Goal: Task Accomplishment & Management: Manage account settings

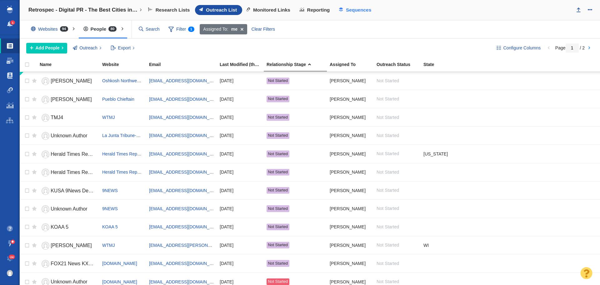
click at [355, 12] on span "Sequences" at bounding box center [358, 10] width 25 height 6
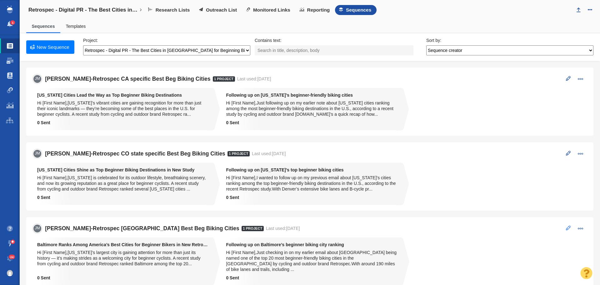
click at [566, 228] on span at bounding box center [568, 227] width 5 height 5
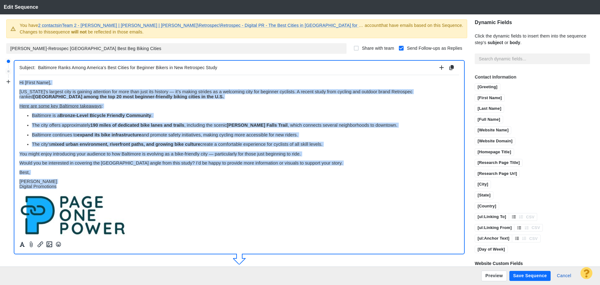
drag, startPoint x: 65, startPoint y: 187, endPoint x: 8, endPoint y: 79, distance: 122.3
click at [19, 79] on html "﻿ Hi [First Name], Maryland’s largest city is gaining attention for more than j…" at bounding box center [239, 158] width 440 height 167
copy body "﻿ Hi [First Name], Maryland’s largest city is gaining attention for more than j…"
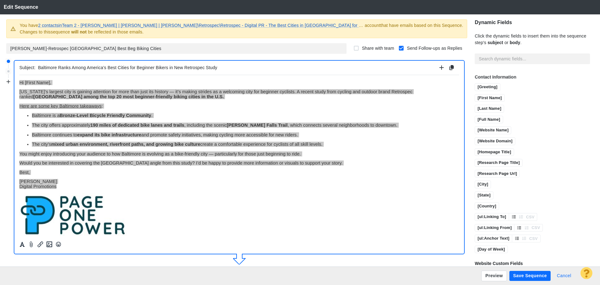
click at [562, 275] on button "Cancel" at bounding box center [564, 276] width 22 height 10
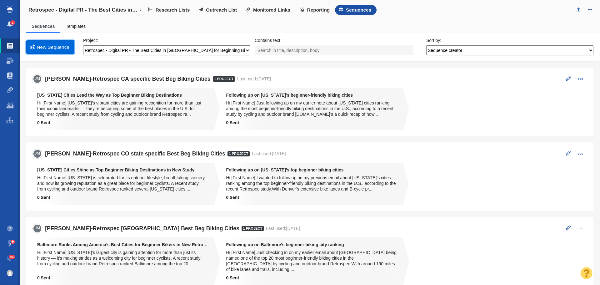
click at [52, 50] on link "New Sequence" at bounding box center [50, 46] width 48 height 13
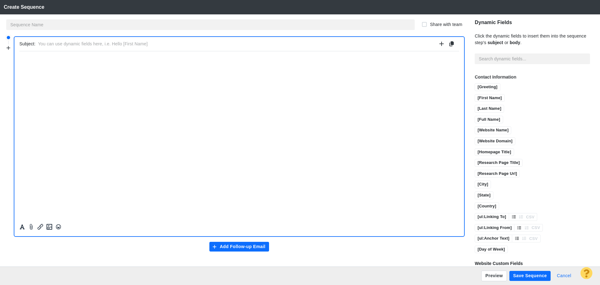
click at [567, 278] on button "Cancel" at bounding box center [564, 276] width 22 height 10
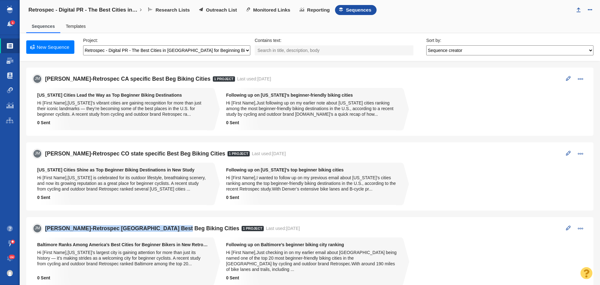
drag, startPoint x: 170, startPoint y: 230, endPoint x: 41, endPoint y: 223, distance: 129.4
click at [46, 220] on li "JM Jim-Retrospec Baltimore Best Beg Biking Cities 1 Project Last used: 9/21/202…" at bounding box center [310, 254] width 568 height 74
copy h5 "Jim-Retrospec Baltimore Best Beg Biking Cities"
click at [44, 45] on link "New Sequence" at bounding box center [50, 46] width 48 height 13
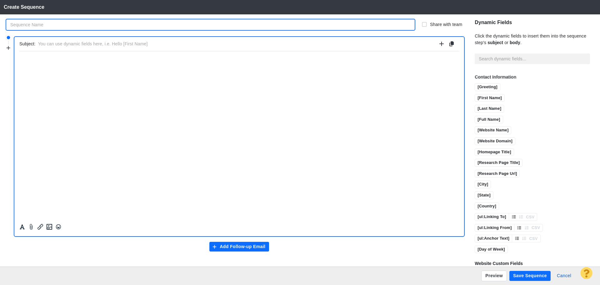
click at [93, 25] on input "text" at bounding box center [210, 24] width 409 height 11
click at [57, 25] on input "[PERSON_NAME]-Retrospec [GEOGRAPHIC_DATA] Best Beg Biking Cities" at bounding box center [210, 24] width 409 height 11
drag, startPoint x: 59, startPoint y: 26, endPoint x: 41, endPoint y: 26, distance: 17.8
click at [41, 26] on input "[PERSON_NAME]-Retrospec [GEOGRAPHIC_DATA] Best Beg Biking Cities" at bounding box center [210, 24] width 409 height 11
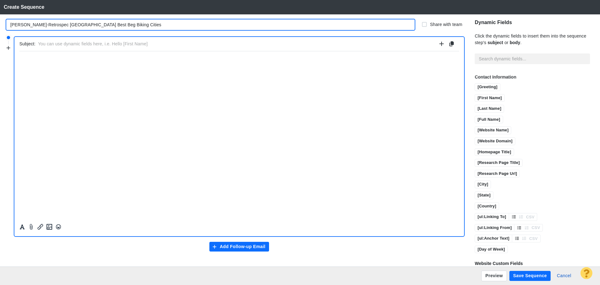
type input "[PERSON_NAME]-Retrospec [GEOGRAPHIC_DATA] Best Beg Biking Cities"
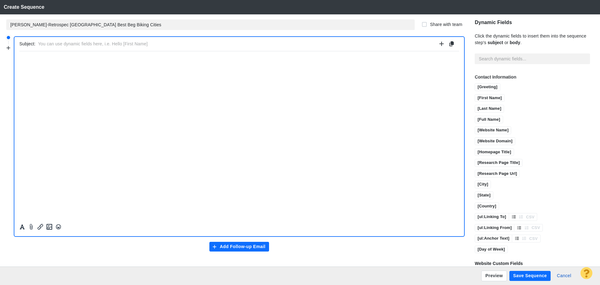
click at [56, 39] on input "text" at bounding box center [237, 43] width 399 height 9
click at [125, 44] on input "text" at bounding box center [237, 43] width 399 height 9
paste input "Twin Cities Ranked Among Best for Beginner Cyclists"
type input "Twin Cities Ranked Among Best for Beginner Cyclists"
click at [46, 58] on p "﻿" at bounding box center [239, 58] width 440 height 5
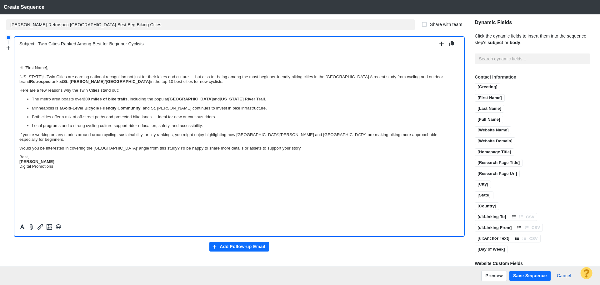
click at [18, 69] on div at bounding box center [239, 144] width 450 height 187
click at [20, 67] on p "Hi [First Name]," at bounding box center [239, 67] width 440 height 5
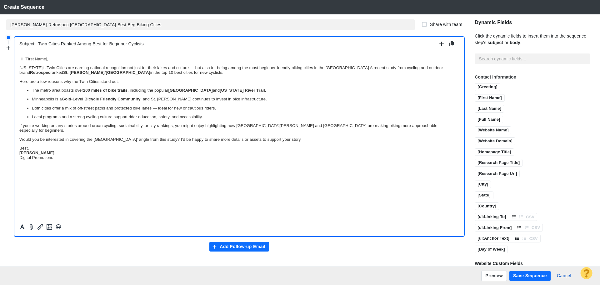
click at [37, 145] on p "Best, Jim Miller Digital Promotions" at bounding box center [239, 152] width 440 height 14
drag, startPoint x: 40, startPoint y: 152, endPoint x: 19, endPoint y: 151, distance: 21.0
click at [19, 154] on p "Jim Miller Digital Promotions" at bounding box center [239, 158] width 440 height 9
click at [26, 226] on button "Formatting" at bounding box center [22, 227] width 9 height 8
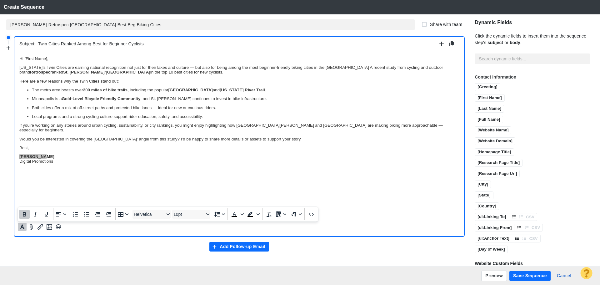
click at [25, 215] on icon "Bold" at bounding box center [25, 214] width 8 height 8
click at [71, 168] on html "Hi [First Name], Minnesota’s Twin Cities are earning national recognition not j…" at bounding box center [239, 109] width 440 height 117
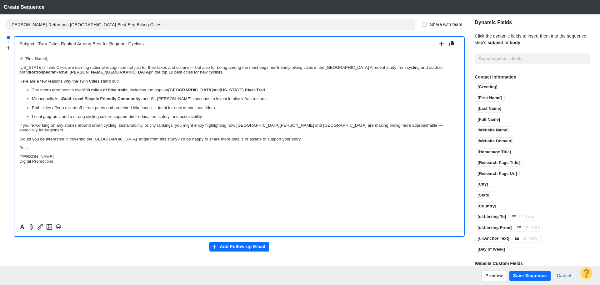
click at [71, 156] on p "Jim Miller Digital Promotions" at bounding box center [239, 158] width 440 height 9
click at [51, 227] on icon "Insert image" at bounding box center [50, 227] width 6 height 6
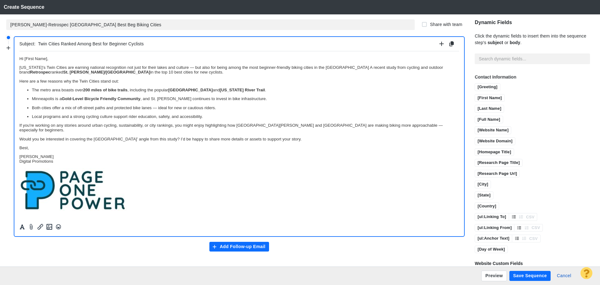
click at [211, 118] on p "Local programs and a strong cycling culture support rider education, safety, an…" at bounding box center [245, 116] width 427 height 5
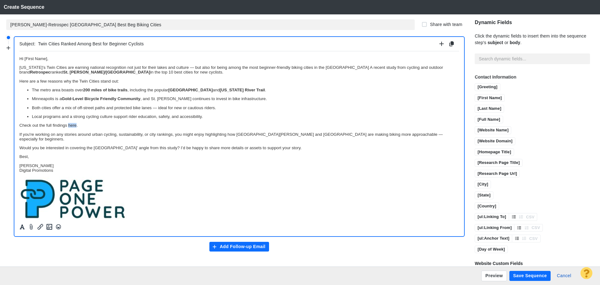
drag, startPoint x: 77, startPoint y: 125, endPoint x: 68, endPoint y: 125, distance: 8.8
click at [68, 125] on p "Check out the full findings here." at bounding box center [239, 125] width 440 height 5
click at [43, 230] on button "Insert/edit link" at bounding box center [40, 227] width 9 height 8
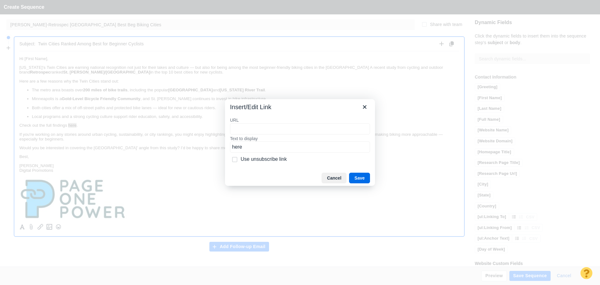
type input "https://retrospec.com/blogs/news/best-beginning-biking-cities"
click at [353, 176] on button "Save" at bounding box center [359, 178] width 21 height 11
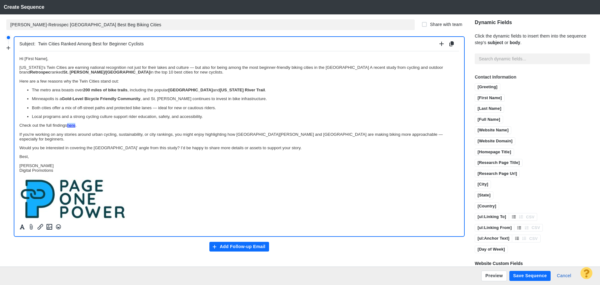
click at [295, 176] on p "Rich Text Area. Press ALT-0 for help." at bounding box center [239, 198] width 440 height 44
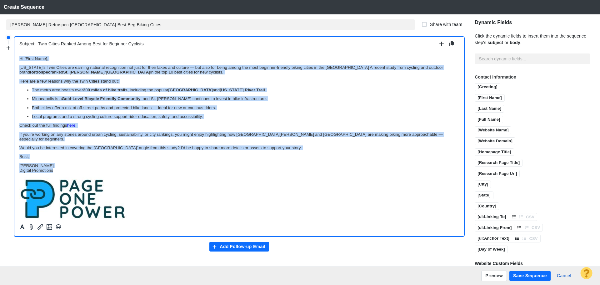
drag, startPoint x: 61, startPoint y: 167, endPoint x: 19, endPoint y: 99, distance: 78.9
click at [19, 51] on html "Hi [First Name], Minnesota’s Twin Cities are earning national recognition not j…" at bounding box center [239, 138] width 440 height 174
click at [22, 228] on icon "Formatting" at bounding box center [22, 226] width 5 height 5
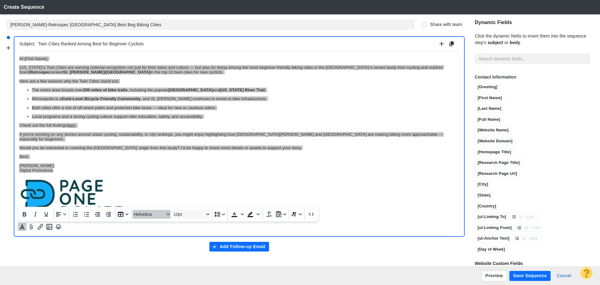
click at [148, 213] on span "Helvetica" at bounding box center [149, 214] width 31 height 5
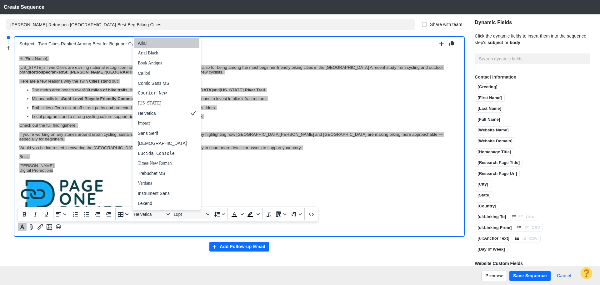
click at [149, 41] on div "Arial" at bounding box center [162, 43] width 49 height 8
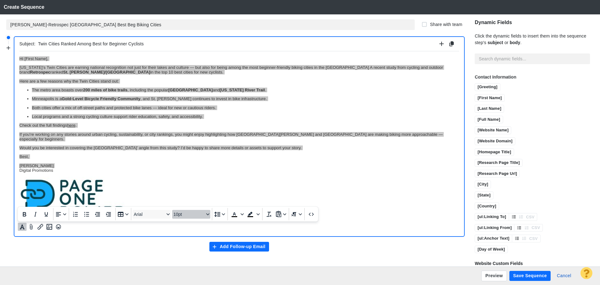
click at [190, 215] on span "10pt" at bounding box center [189, 214] width 31 height 5
click at [181, 154] on div "11pt" at bounding box center [189, 153] width 22 height 8
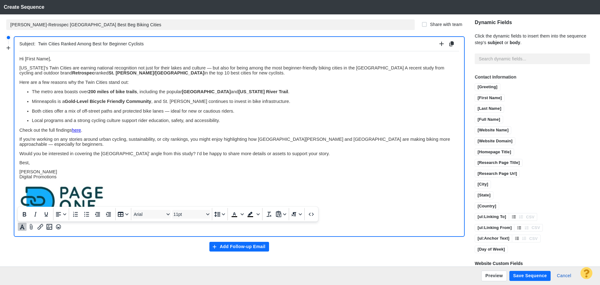
click at [286, 177] on body "Hi [First Name], Minnesota’s Twin Cities are earning national recognition not j…" at bounding box center [239, 141] width 440 height 171
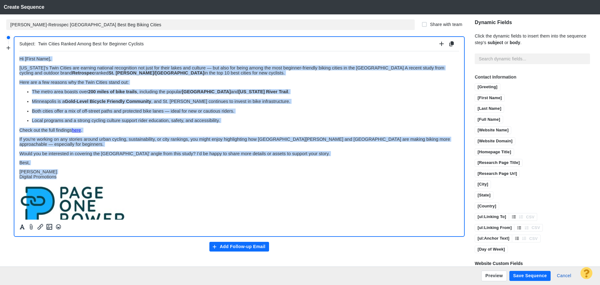
drag, startPoint x: 64, startPoint y: 172, endPoint x: 22, endPoint y: 105, distance: 78.7
click at [19, 54] on html "Hi [First Name], Minnesota’s Twin Cities are earning national recognition not j…" at bounding box center [239, 141] width 440 height 181
copy body "Hi [First Name], Minnesota’s Twin Cities are earning national recognition not j…"
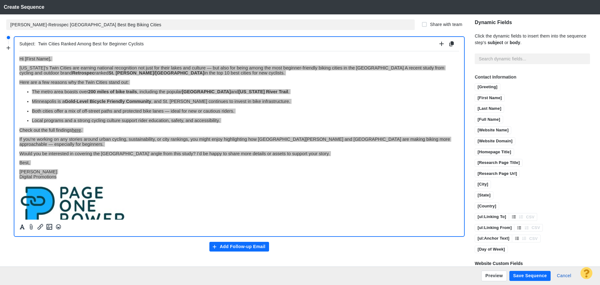
click at [241, 248] on button "Add Follow-up Email" at bounding box center [240, 247] width 60 height 10
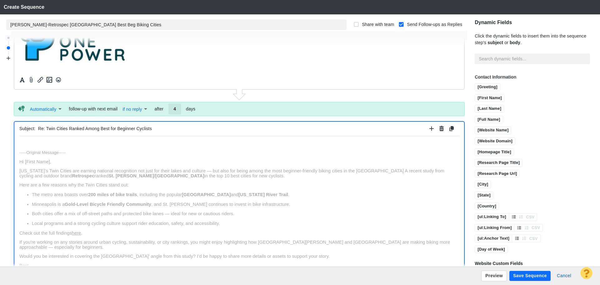
scroll to position [0, 0]
click at [179, 109] on input "4" at bounding box center [175, 108] width 13 height 11
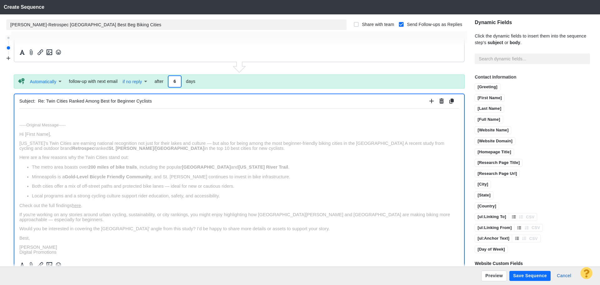
scroll to position [196, 0]
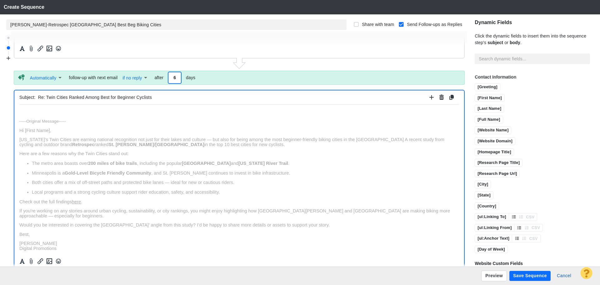
type input "6"
click at [69, 108] on html "﻿ -----Original Message----- Hi [First Name], Minnesota’s Twin Cities are earni…" at bounding box center [239, 203] width 440 height 199
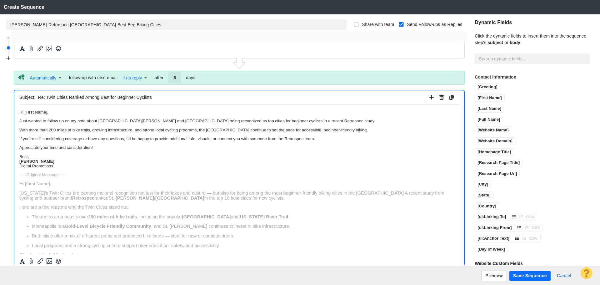
click at [39, 158] on p "Best, Jim Miller Digital Promotions" at bounding box center [239, 161] width 440 height 14
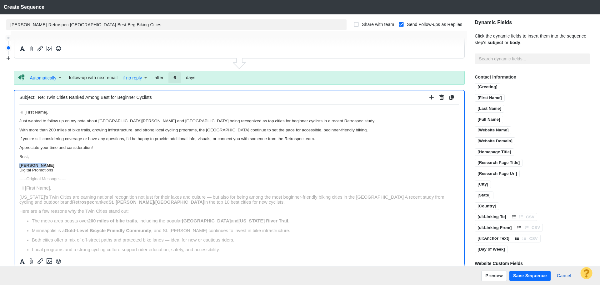
drag, startPoint x: 41, startPoint y: 165, endPoint x: 13, endPoint y: 165, distance: 27.5
click at [19, 165] on html "Hi [First Name], Just wanted to follow up on my note about St. Paul and Minneap…" at bounding box center [239, 232] width 440 height 256
click at [21, 262] on icon "Formatting" at bounding box center [22, 261] width 5 height 5
click at [22, 245] on button "Bold" at bounding box center [24, 248] width 11 height 9
click at [86, 183] on div "-----Original Message----- Hi [First Name], Minnesota’s Twin Cities are earning…" at bounding box center [239, 266] width 440 height 180
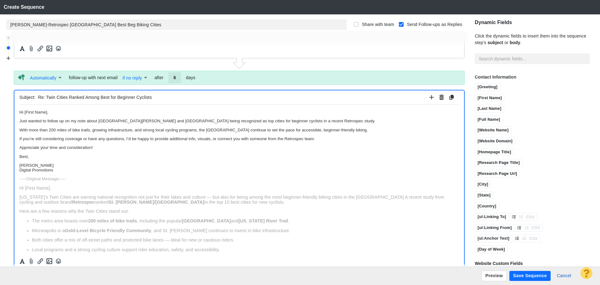
click at [73, 170] on p "Jim Miller Digital Promotions" at bounding box center [239, 167] width 440 height 9
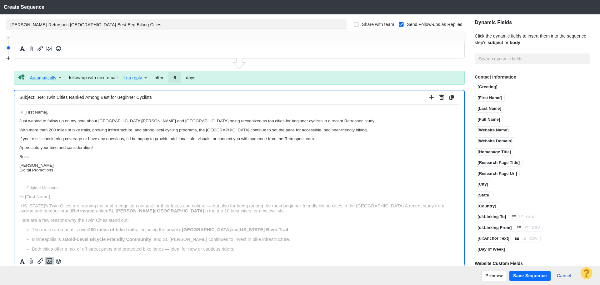
click at [50, 261] on icon "Insert image" at bounding box center [50, 261] width 8 height 8
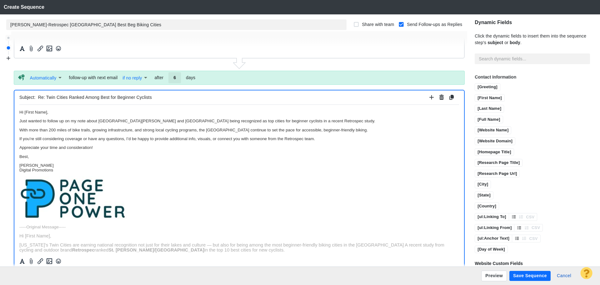
drag, startPoint x: 161, startPoint y: 97, endPoint x: 23, endPoint y: 96, distance: 138.2
click at [23, 96] on div "Subject: Re: Twin Cities Ranked Among Best for Beginner Cyclists" at bounding box center [239, 97] width 440 height 14
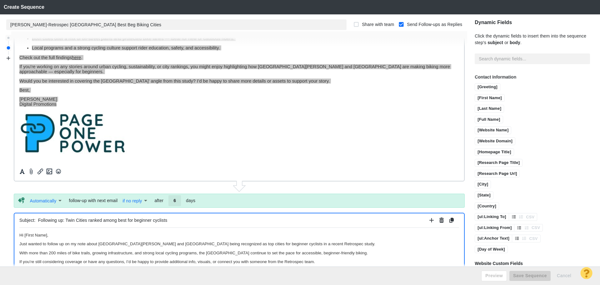
scroll to position [71, 0]
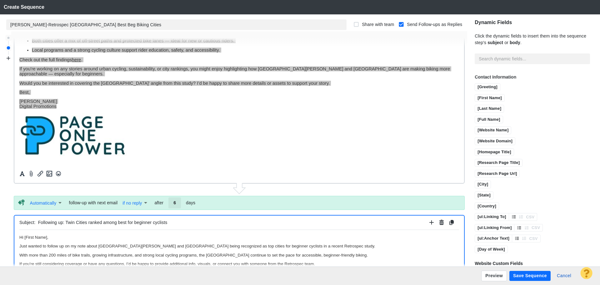
type input "Following up: Twin Cities ranked among best for beginner cyclists"
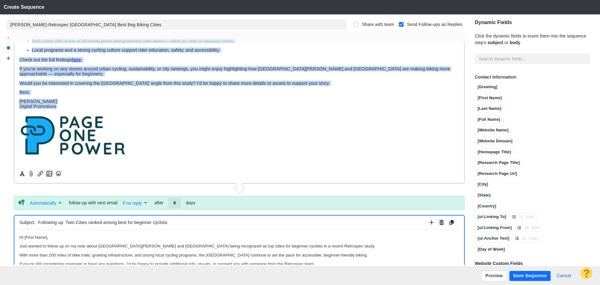
click at [100, 61] on p "Check out the full findings here ." at bounding box center [239, 59] width 440 height 5
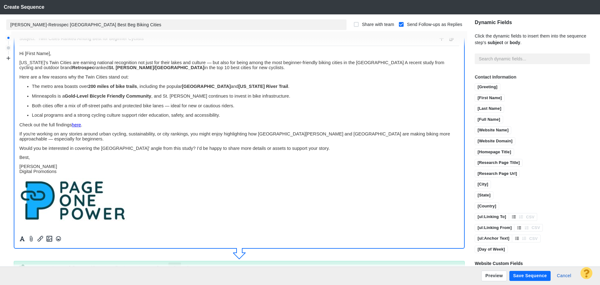
scroll to position [0, 0]
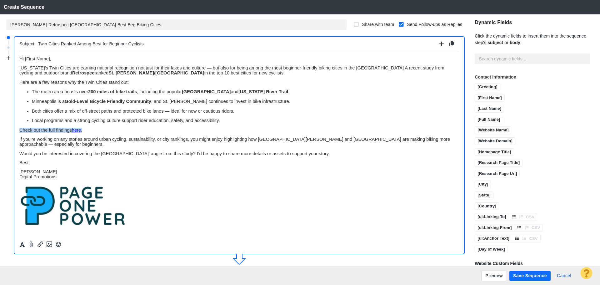
drag, startPoint x: 87, startPoint y: 129, endPoint x: 35, endPoint y: 178, distance: 71.7
click at [19, 127] on html "Hi [First Name], Minnesota’s Twin Cities are earning national recognition not j…" at bounding box center [239, 141] width 440 height 181
copy span "Check out the full findings here ."
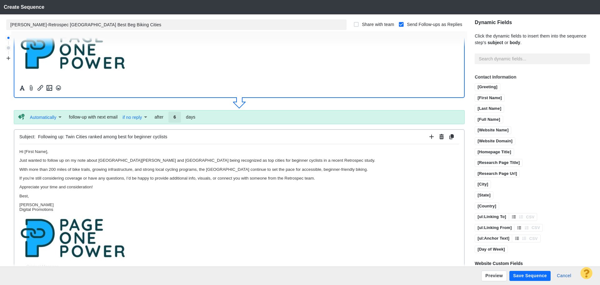
click at [363, 170] on p "With more than 200 miles of bike trails, growing infrastructure, and strong loc…" at bounding box center [239, 169] width 440 height 5
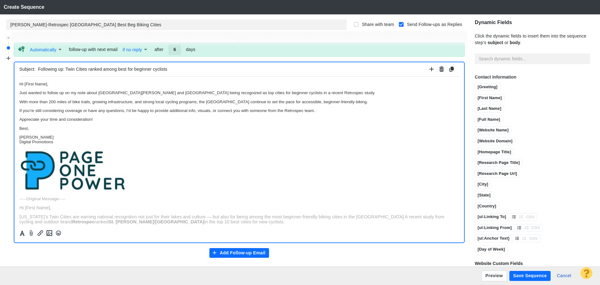
scroll to position [230, 0]
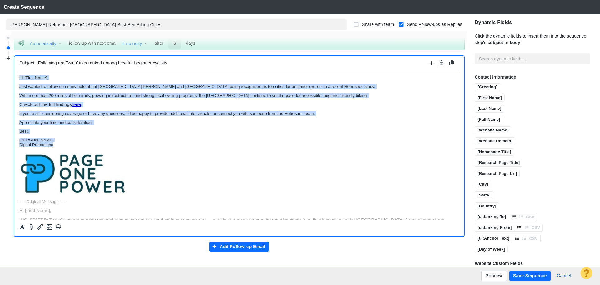
drag, startPoint x: 61, startPoint y: 146, endPoint x: 3, endPoint y: 66, distance: 98.9
click at [19, 70] on html "Hi [First Name], Just wanted to follow up on my note about St. Paul and Minneap…" at bounding box center [239, 227] width 440 height 314
click at [23, 227] on icon "Formatting" at bounding box center [22, 226] width 5 height 5
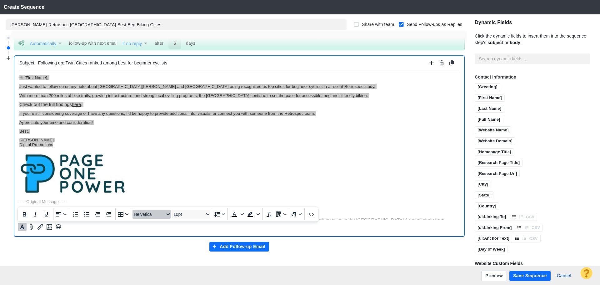
click at [142, 216] on span "Helvetica" at bounding box center [149, 214] width 31 height 5
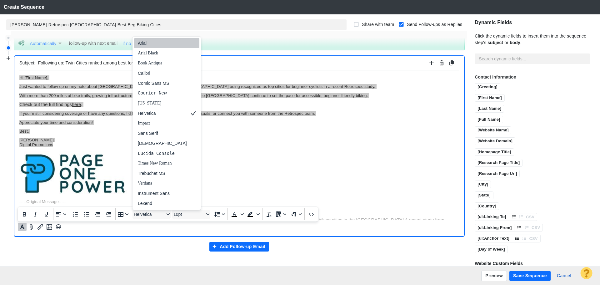
drag, startPoint x: 150, startPoint y: 46, endPoint x: 136, endPoint y: 10, distance: 38.6
click at [150, 46] on div "Arial" at bounding box center [162, 43] width 49 height 8
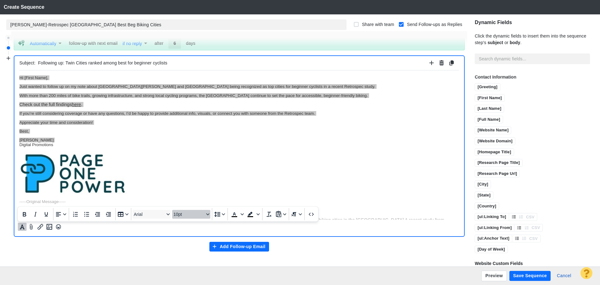
click at [175, 212] on span "10pt" at bounding box center [189, 214] width 31 height 5
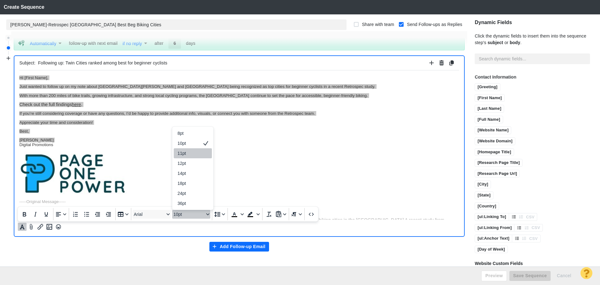
click at [183, 156] on div "11pt" at bounding box center [189, 153] width 22 height 8
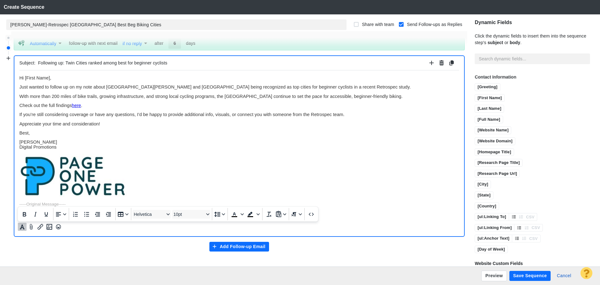
click at [255, 171] on p "Rich Text Area. Press ALT-0 for help." at bounding box center [239, 176] width 440 height 44
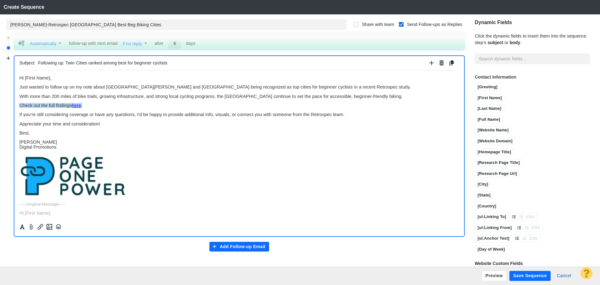
drag, startPoint x: 87, startPoint y: 105, endPoint x: 18, endPoint y: 106, distance: 69.7
click at [19, 106] on html "Hi [First Name], Just wanted to follow up on my note about St. Paul and Minneap…" at bounding box center [239, 228] width 440 height 316
copy span "Check out the full findings here ."
drag, startPoint x: 524, startPoint y: 274, endPoint x: 345, endPoint y: 131, distance: 229.1
click at [524, 274] on button "Save Sequence" at bounding box center [530, 276] width 41 height 10
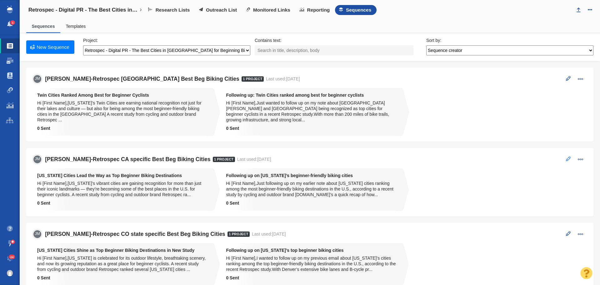
click at [566, 156] on span at bounding box center [568, 158] width 5 height 5
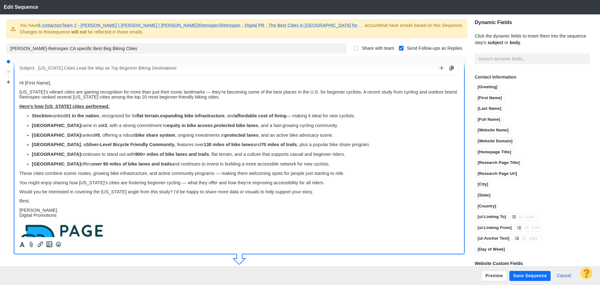
scroll to position [0, 0]
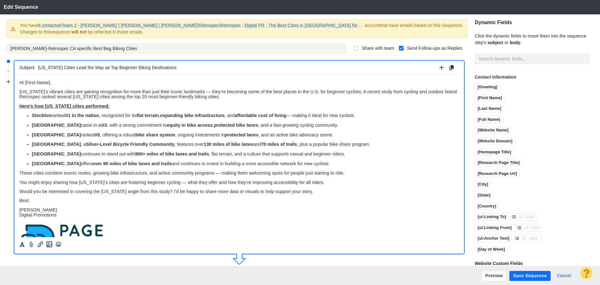
click at [330, 161] on p "Fresno offers over 90 miles of bike lanes and trails and continues to invest in…" at bounding box center [245, 163] width 427 height 5
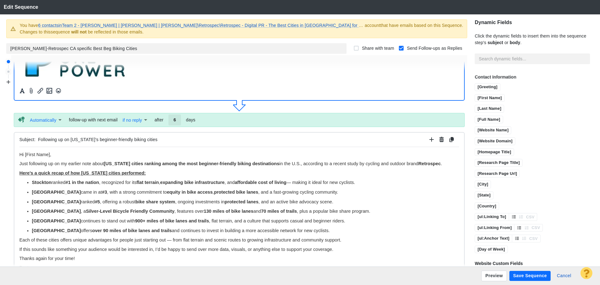
scroll to position [156, 0]
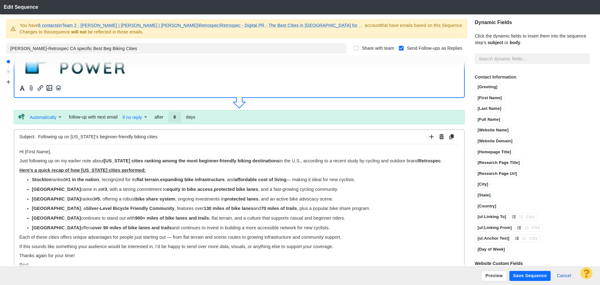
click at [323, 226] on p "Fresno offers over 90 miles of bike lanes and trails and continues to invest in…" at bounding box center [245, 227] width 427 height 5
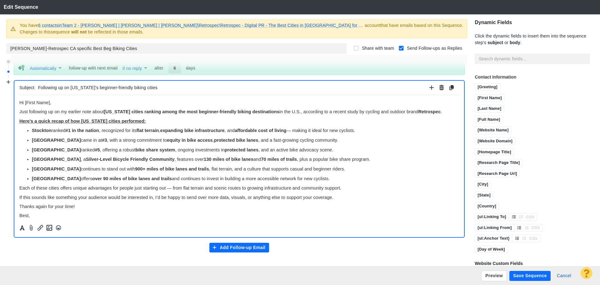
scroll to position [206, 0]
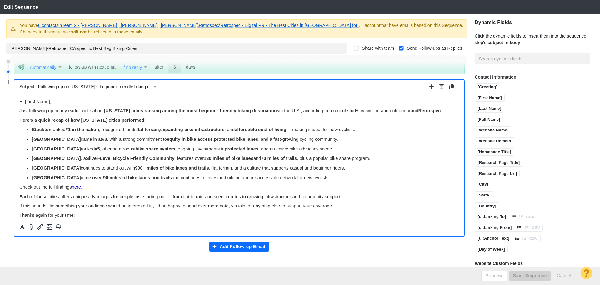
click at [524, 275] on div "Preview Save Sequence Cancel" at bounding box center [300, 275] width 600 height 18
click at [522, 274] on button "Save Sequence" at bounding box center [530, 276] width 41 height 10
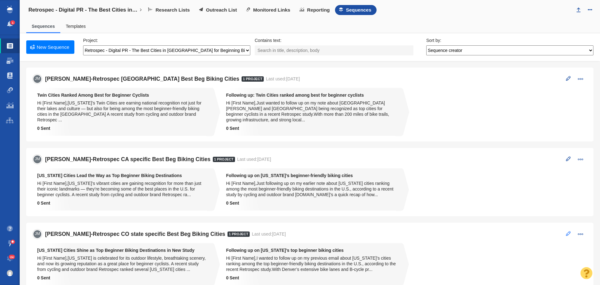
click at [566, 231] on span at bounding box center [568, 233] width 5 height 5
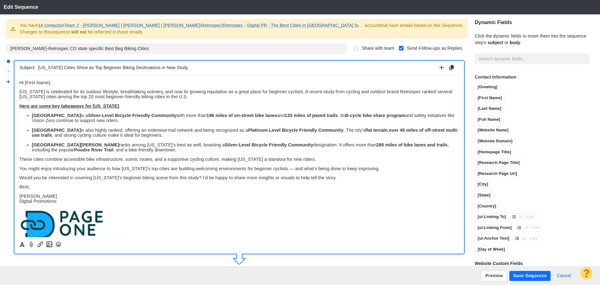
scroll to position [0, 0]
click at [131, 152] on body "﻿ Hi [First Name], Colorado is celebrated for its outdoor lifestyle, breathtaki…" at bounding box center [239, 165] width 440 height 171
click at [126, 149] on p "Fort Collins ranks among Colorado’s best as well, boasting a Silver-Level Bicyc…" at bounding box center [245, 147] width 427 height 10
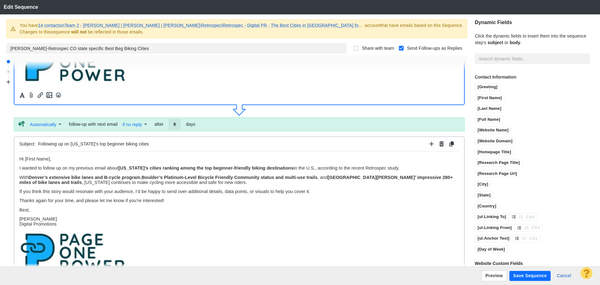
scroll to position [156, 0]
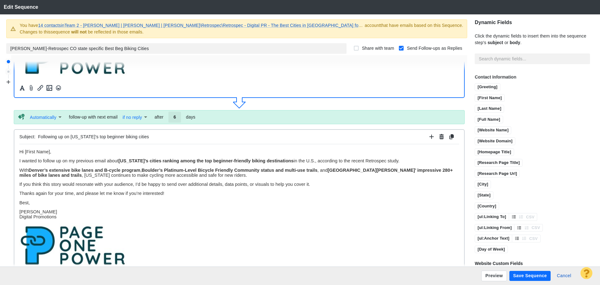
click at [196, 176] on p "With Denver’s extensive bike lanes and B-cycle program , Boulder’s Platinum-Lev…" at bounding box center [239, 172] width 440 height 10
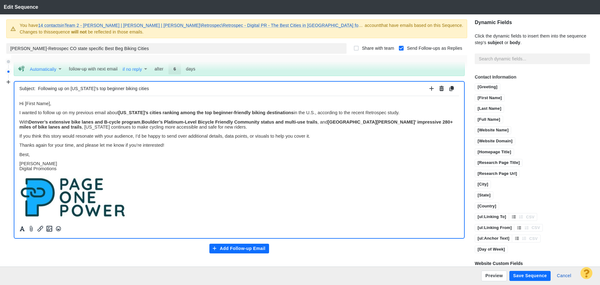
scroll to position [206, 0]
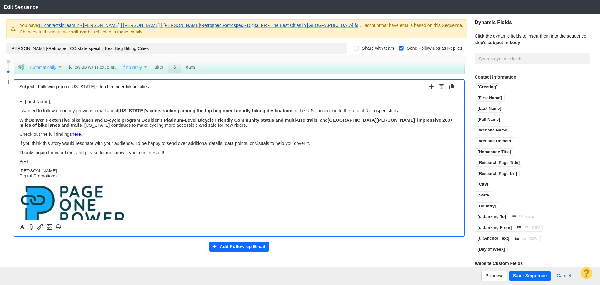
click at [522, 277] on button "Save Sequence" at bounding box center [530, 276] width 41 height 10
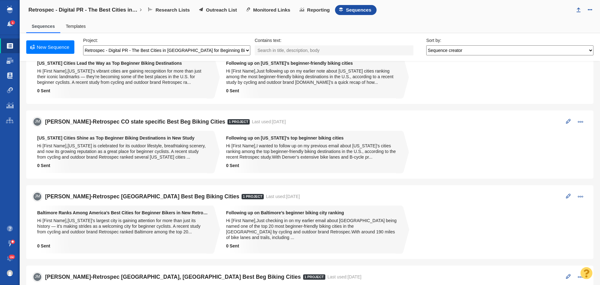
scroll to position [125, 0]
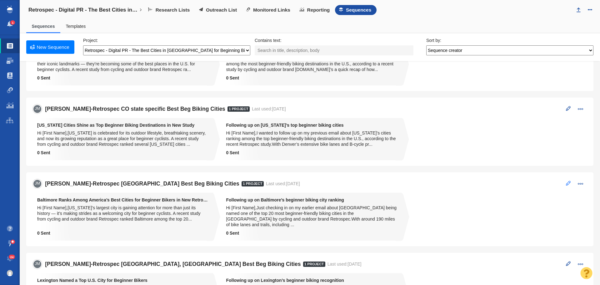
click at [566, 181] on span at bounding box center [568, 183] width 5 height 5
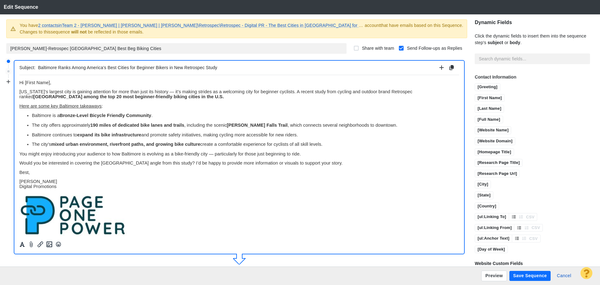
scroll to position [0, 0]
click at [333, 143] on p "The city’s mixed urban environment, riverfront paths, and growing bike culture …" at bounding box center [245, 143] width 427 height 5
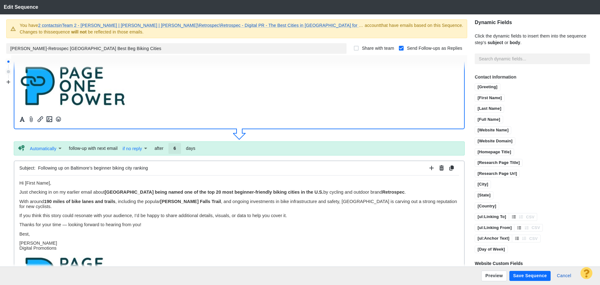
click at [446, 201] on p "With around 190 miles of bike lanes and trails , including the popular [PERSON_…" at bounding box center [239, 204] width 440 height 10
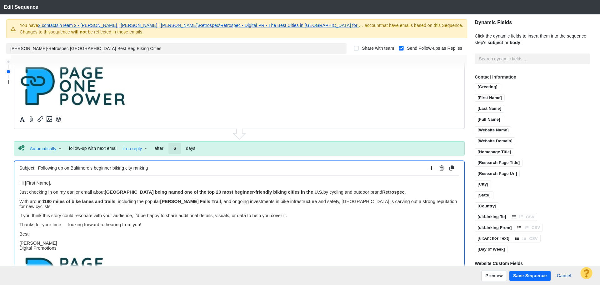
scroll to position [206, 0]
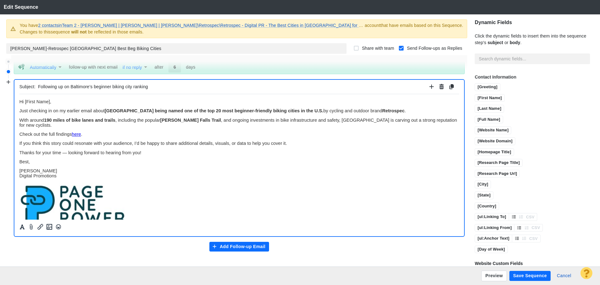
click at [522, 275] on div "Preview Save Sequence Cancel" at bounding box center [300, 275] width 600 height 18
click at [518, 275] on button "Save Sequence" at bounding box center [530, 276] width 41 height 10
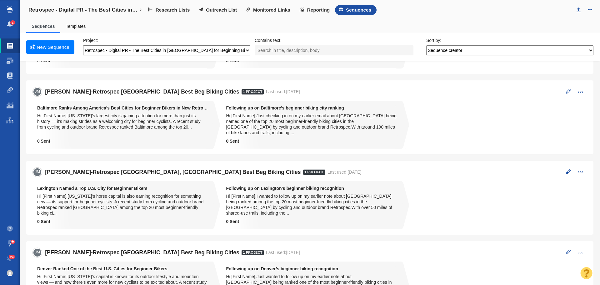
scroll to position [219, 0]
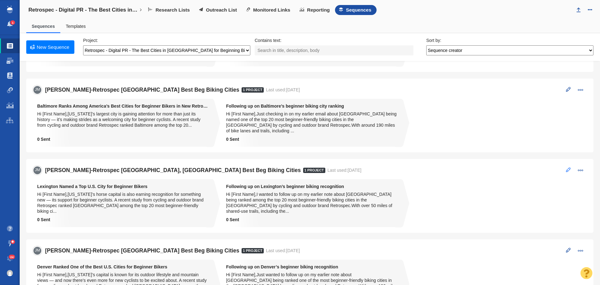
click at [566, 167] on span at bounding box center [568, 169] width 5 height 5
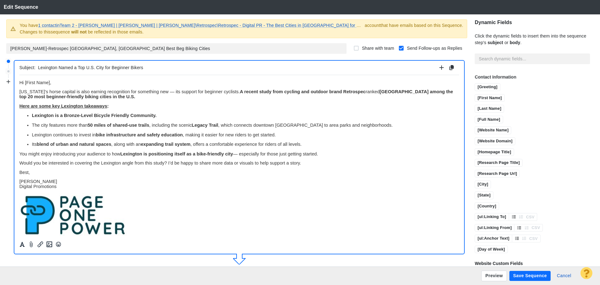
scroll to position [0, 0]
click at [323, 144] on p "Its blend of urban and natural spaces , along with an expanding trail system , …" at bounding box center [245, 143] width 427 height 5
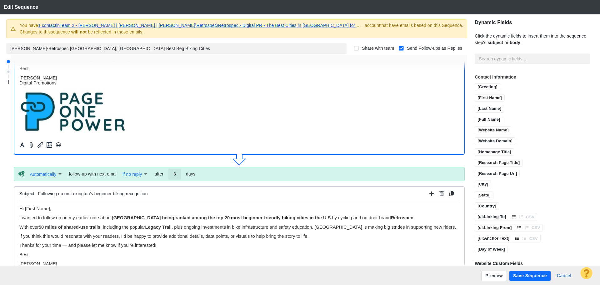
scroll to position [125, 0]
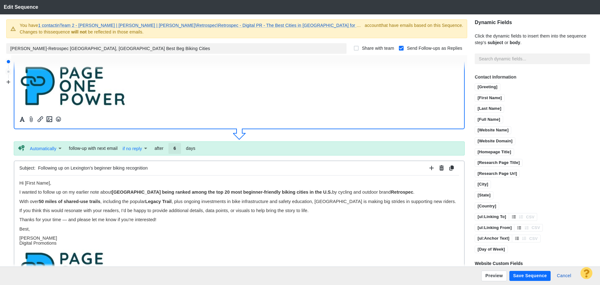
click at [437, 201] on p "With over 50 miles of shared-use trails , including the popular Legacy Trail , …" at bounding box center [239, 201] width 440 height 5
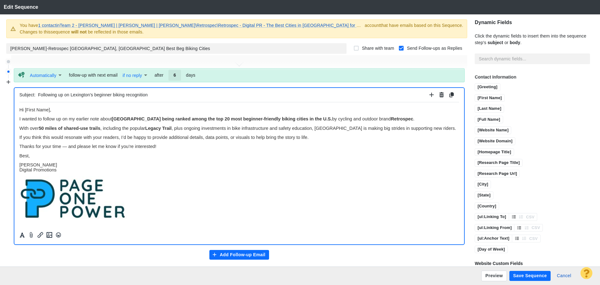
scroll to position [206, 0]
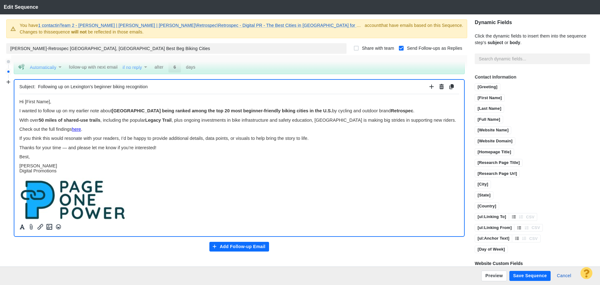
click at [525, 274] on button "Save Sequence" at bounding box center [530, 276] width 41 height 10
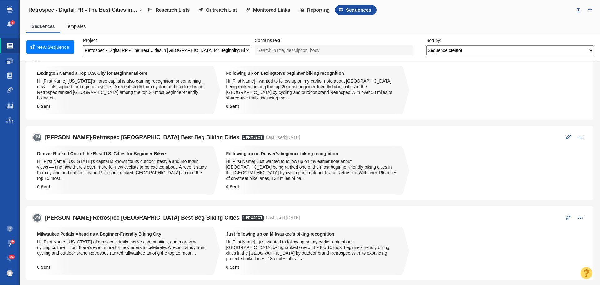
scroll to position [334, 0]
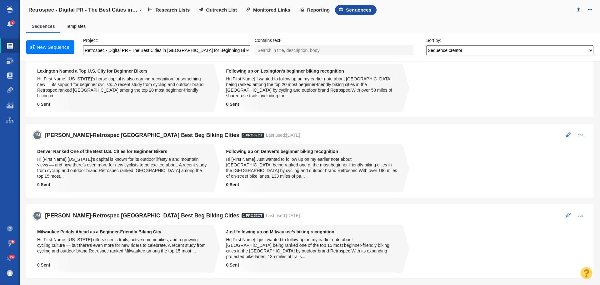
click at [566, 132] on span at bounding box center [568, 134] width 5 height 5
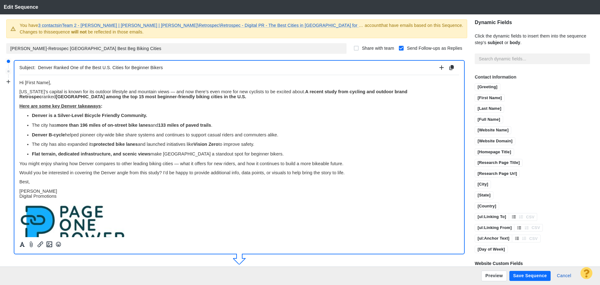
scroll to position [0, 0]
click at [272, 154] on p "Flat terrain, dedicated infrastructure, and scenic views make Denver a standout…" at bounding box center [245, 153] width 427 height 5
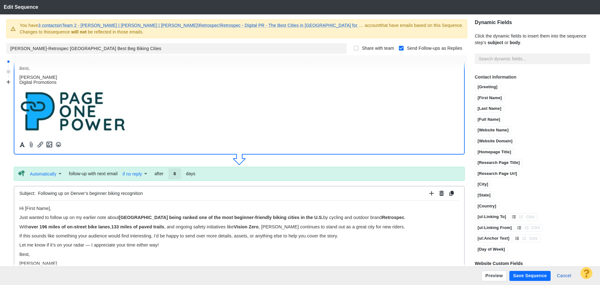
scroll to position [125, 0]
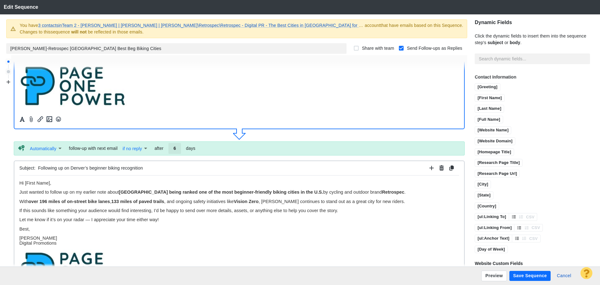
click at [405, 199] on p "With over 196 miles of on-street bike lanes , 133 miles of paved trails , and o…" at bounding box center [239, 201] width 440 height 5
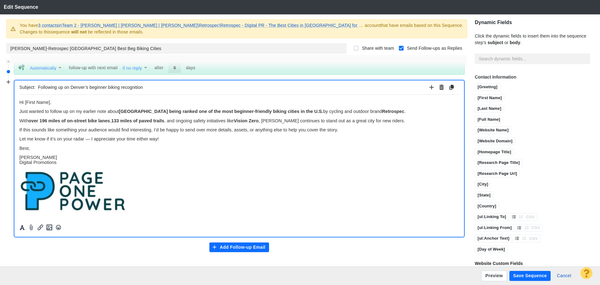
scroll to position [206, 0]
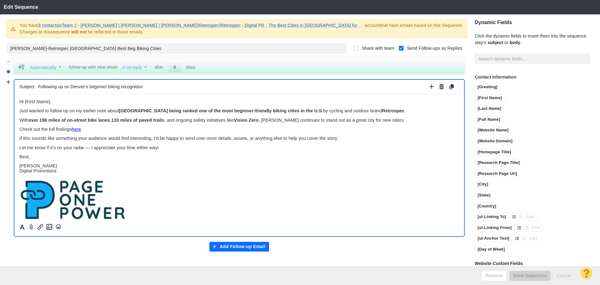
click at [527, 278] on div "Preview Save Sequence Cancel" at bounding box center [300, 275] width 600 height 18
click at [531, 276] on button "Save Sequence" at bounding box center [530, 276] width 41 height 10
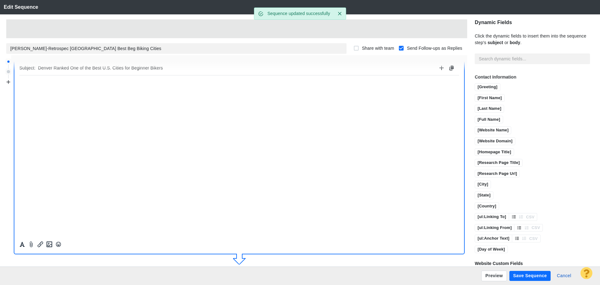
scroll to position [0, 0]
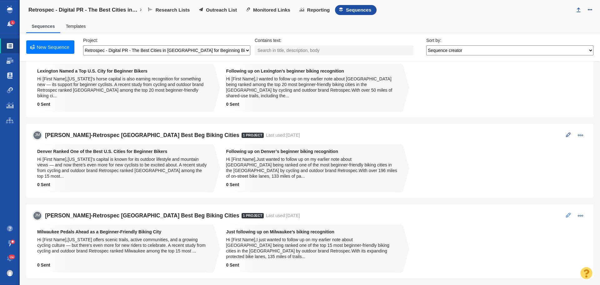
click at [566, 213] on span at bounding box center [568, 215] width 5 height 5
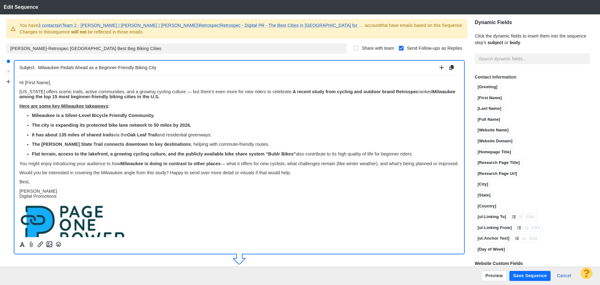
click at [427, 155] on p "Flat terrain, access to the lakefront, a growing cycling culture, and the publi…" at bounding box center [245, 153] width 427 height 5
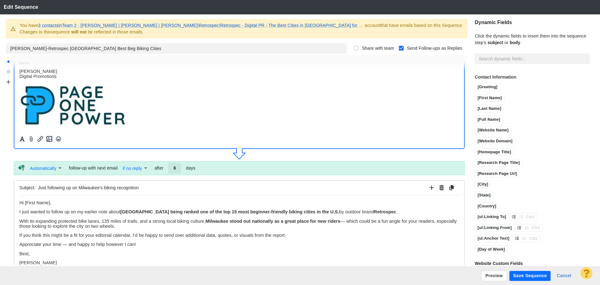
scroll to position [125, 0]
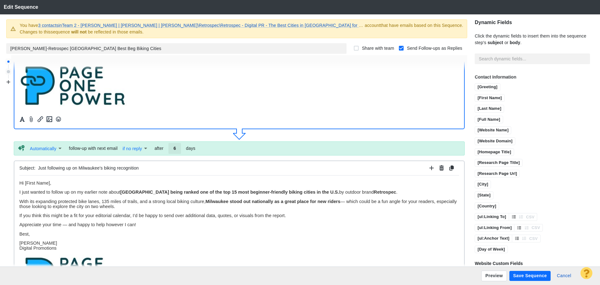
click at [144, 205] on p "With its expanding protected bike lanes, 135 miles of trails, and a strong loca…" at bounding box center [239, 204] width 440 height 10
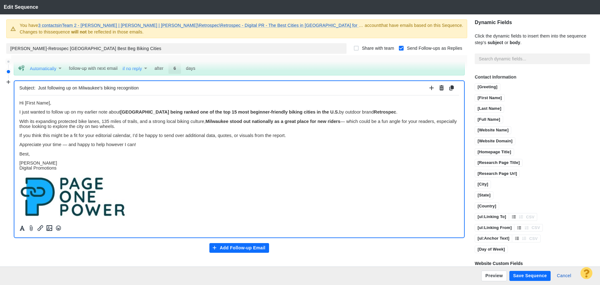
scroll to position [206, 0]
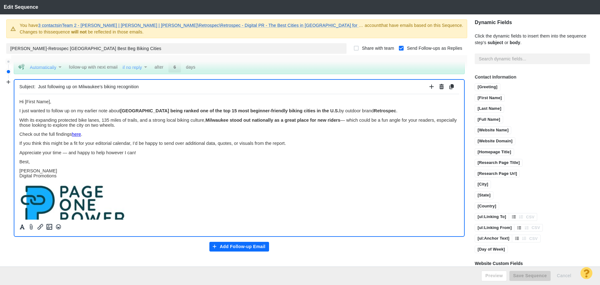
click at [523, 278] on div "Preview Save Sequence Cancel" at bounding box center [300, 275] width 600 height 18
click at [531, 275] on button "Save Sequence" at bounding box center [530, 276] width 41 height 10
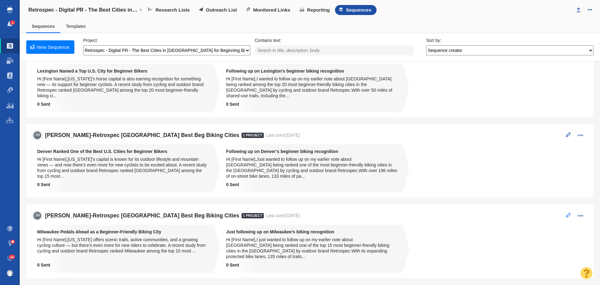
click at [563, 211] on button at bounding box center [569, 215] width 12 height 9
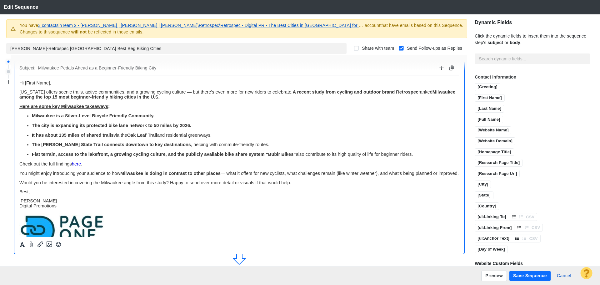
scroll to position [0, 0]
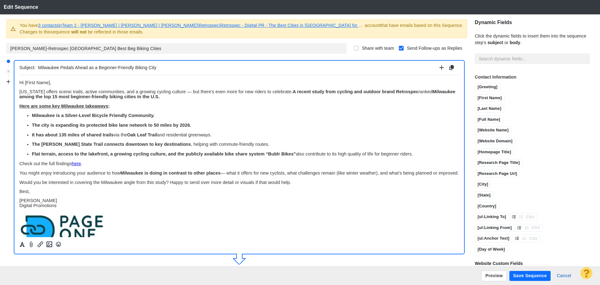
click at [65, 27] on link "3 contacts in Team 2 - Dylan | Nick Rudow | Vince\Retrospec\Retrospec - Digital…" at bounding box center [215, 25] width 354 height 5
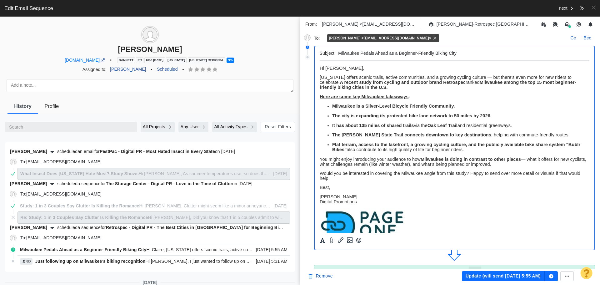
click at [485, 149] on p "Flat terrain, access to the lakefront, a growing cycling culture, and the publi…" at bounding box center [461, 147] width 258 height 10
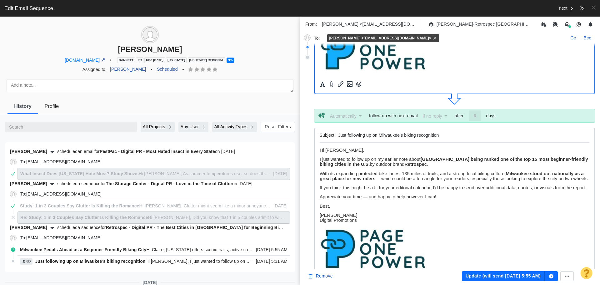
scroll to position [156, 0]
click at [349, 181] on p "With its expanding protected bike lanes, 135 miles of trails, and a strong loca…" at bounding box center [455, 176] width 270 height 10
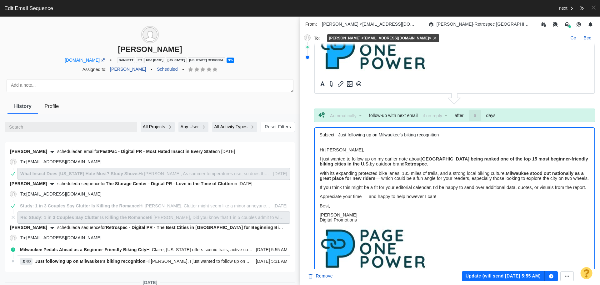
scroll to position [217, 0]
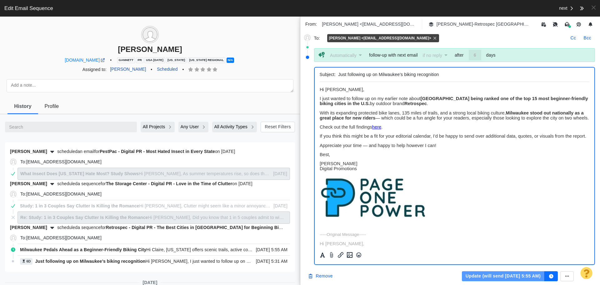
click at [477, 277] on button "Update (will send Sep 23, 5:55 AM)" at bounding box center [503, 276] width 83 height 10
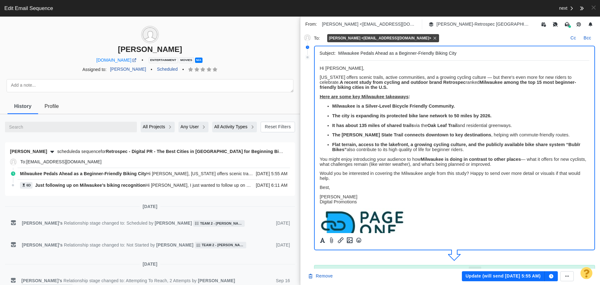
scroll to position [0, 0]
click at [495, 149] on p "Flat terrain, access to the lakefront, a growing cycling culture, and the publi…" at bounding box center [461, 147] width 258 height 10
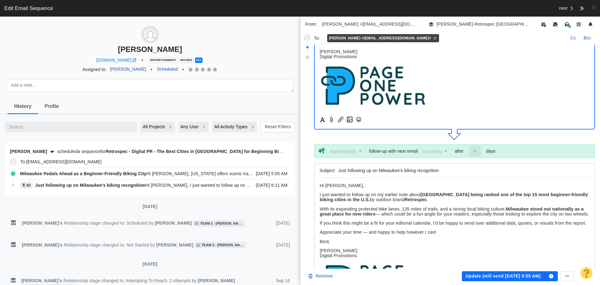
scroll to position [125, 0]
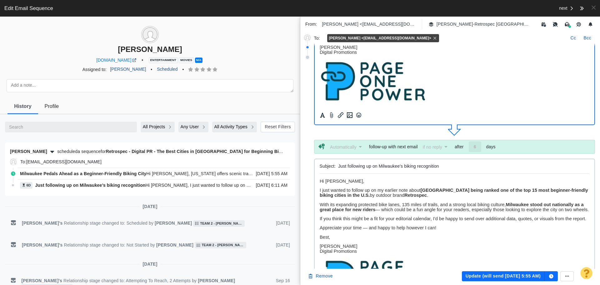
click at [352, 212] on p "With its expanding protected bike lanes, 135 miles of trails, and a strong loca…" at bounding box center [455, 207] width 270 height 10
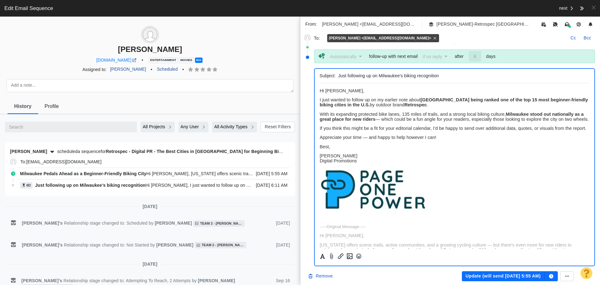
scroll to position [217, 0]
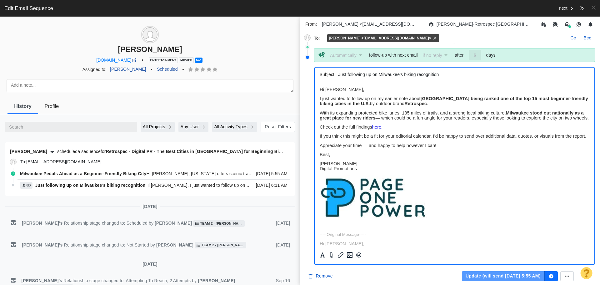
click at [482, 274] on button "Update (will send Sep 25, 5:55 AM)" at bounding box center [503, 276] width 83 height 10
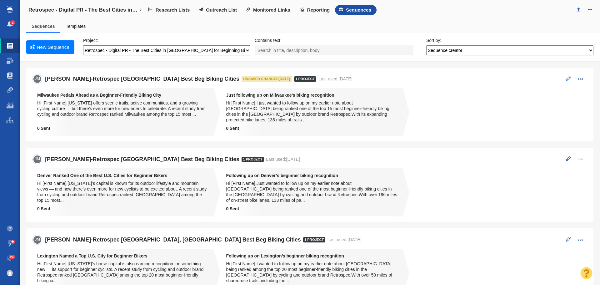
click at [566, 77] on span at bounding box center [568, 78] width 5 height 5
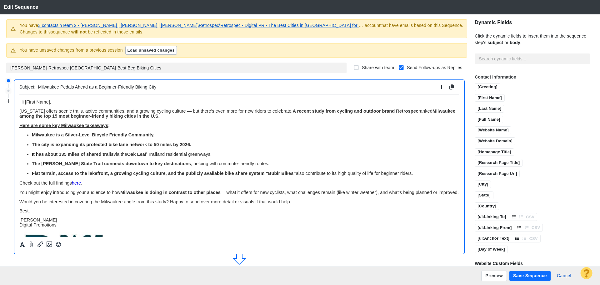
click at [152, 50] on button "Load unsaved changes" at bounding box center [151, 50] width 52 height 9
type input "[PERSON_NAME]-Retrospec [GEOGRAPHIC_DATA] Best Beg Biking Cities"
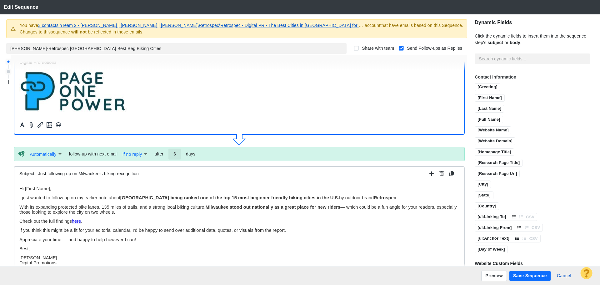
scroll to position [125, 0]
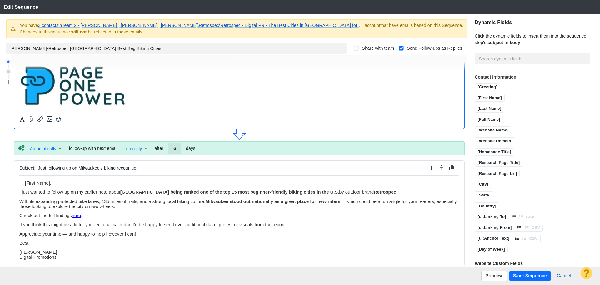
click at [522, 276] on button "Save Sequence" at bounding box center [530, 276] width 41 height 10
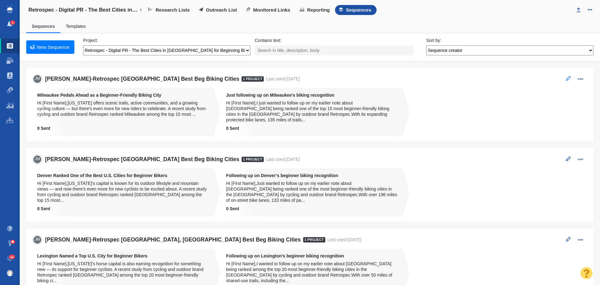
click at [563, 78] on button at bounding box center [569, 78] width 12 height 9
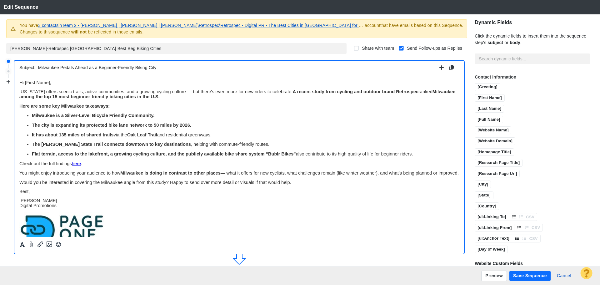
scroll to position [0, 0]
click at [72, 23] on link "3 contacts in Team 2 - Dylan | Nick Rudow | Vince\Retrospec\Retrospec - Digital…" at bounding box center [215, 25] width 354 height 5
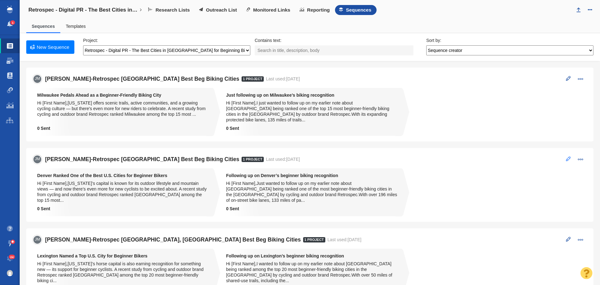
click at [566, 156] on span at bounding box center [568, 158] width 5 height 5
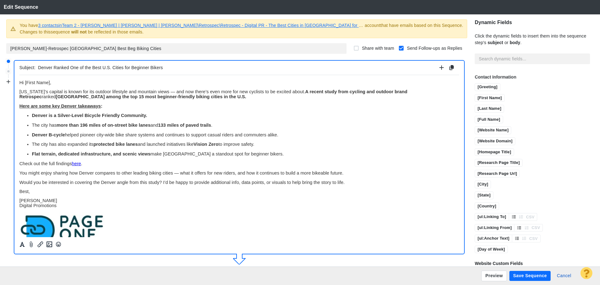
click at [67, 27] on link "3 contacts in Team 2 - [PERSON_NAME] | [PERSON_NAME] | [PERSON_NAME]\Retrospec\…" at bounding box center [215, 25] width 354 height 5
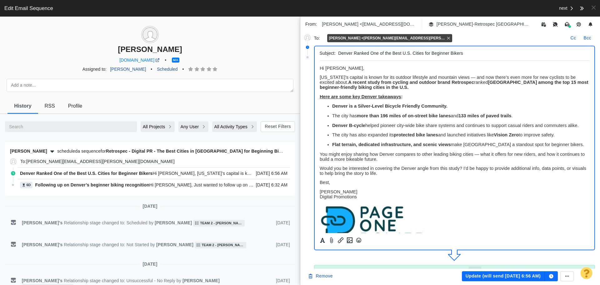
click at [564, 144] on p "Flat terrain, dedicated infrastructure, and scenic views make Denver a standout…" at bounding box center [461, 144] width 258 height 5
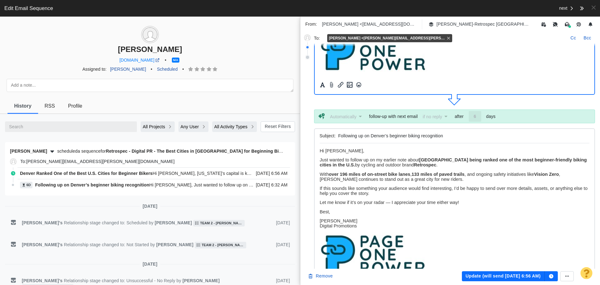
scroll to position [156, 0]
click at [433, 178] on p "With over 196 miles of on-street bike lanes , 133 miles of paved trails , and o…" at bounding box center [455, 176] width 270 height 10
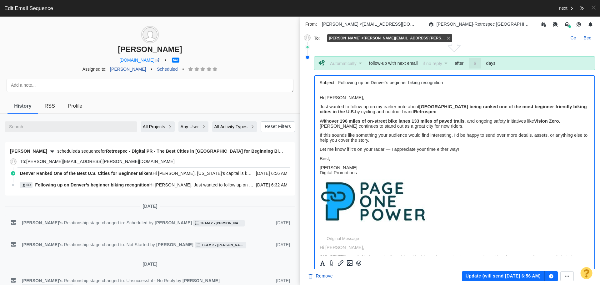
scroll to position [217, 0]
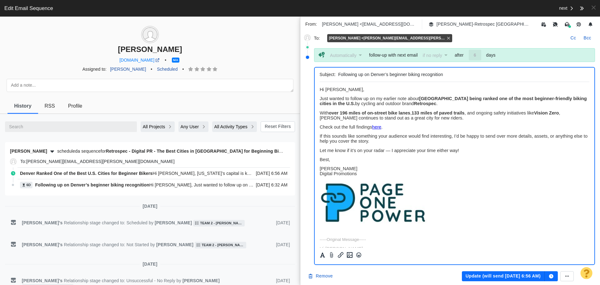
click at [490, 277] on button "Update (will send Sep 23, 6:56 AM)" at bounding box center [503, 276] width 83 height 10
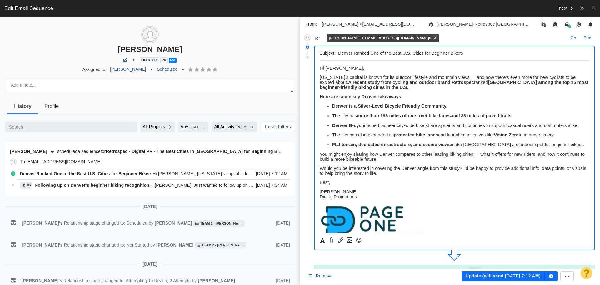
scroll to position [0, 0]
click at [558, 144] on p "Flat terrain, dedicated infrastructure, and scenic views make Denver a standout…" at bounding box center [461, 144] width 258 height 5
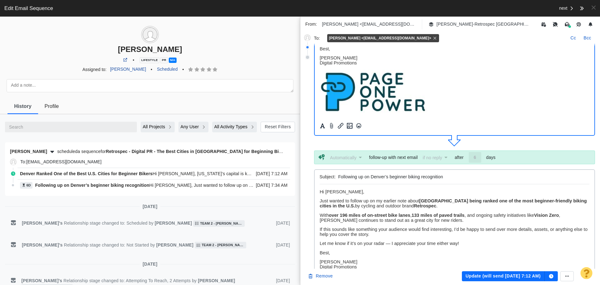
scroll to position [125, 0]
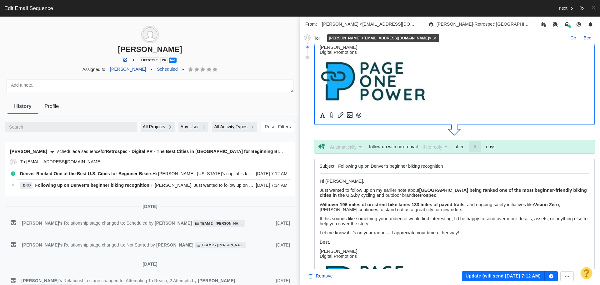
click at [438, 210] on p "With over 196 miles of on-street bike lanes , 133 miles of paved trails , and o…" at bounding box center [455, 207] width 270 height 10
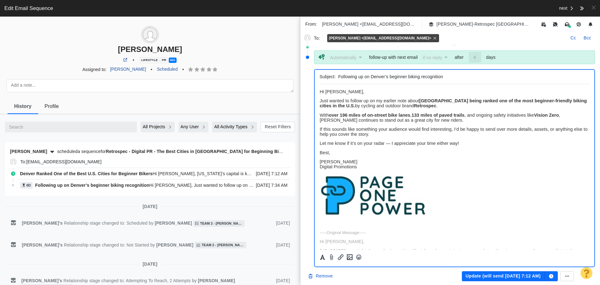
scroll to position [217, 0]
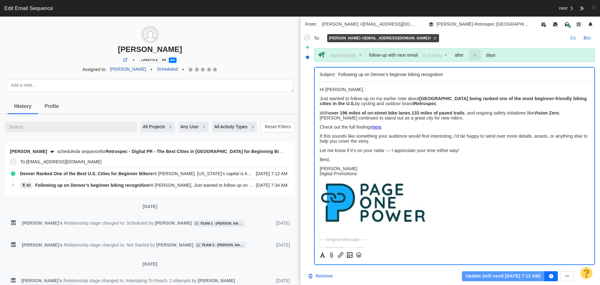
click at [488, 277] on button "Update (will send Sep 23, 7:12 AM)" at bounding box center [503, 276] width 83 height 10
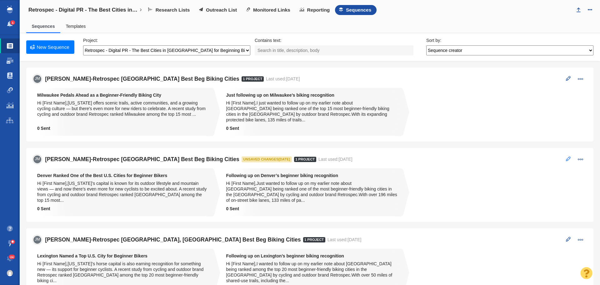
click at [566, 156] on span at bounding box center [568, 158] width 5 height 5
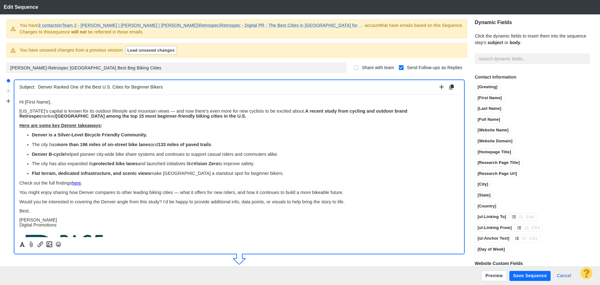
click at [156, 50] on button "Load unsaved changes" at bounding box center [151, 50] width 52 height 9
type input "[PERSON_NAME]-Retrospec [GEOGRAPHIC_DATA] Best Beg Biking Cities"
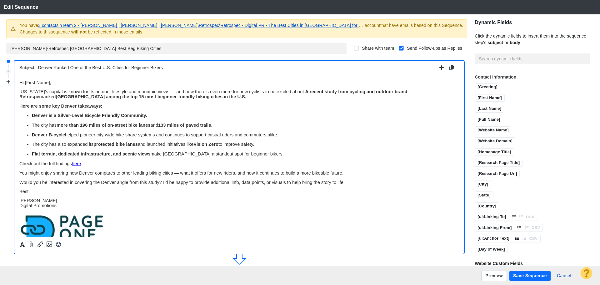
click at [530, 275] on button "Save Sequence" at bounding box center [530, 276] width 41 height 10
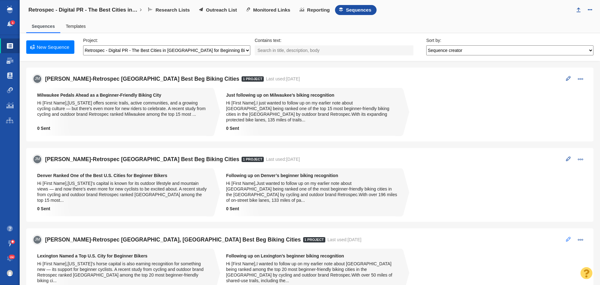
click at [566, 237] on span at bounding box center [568, 239] width 5 height 5
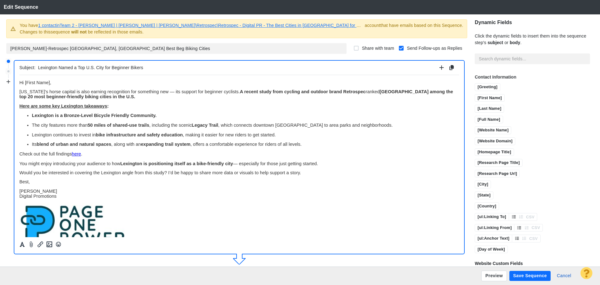
click at [110, 26] on link "1 contact in Team 2 - Dylan | Nick Rudow | Vince\Retrospec\Retrospec - Digital …" at bounding box center [214, 25] width 352 height 5
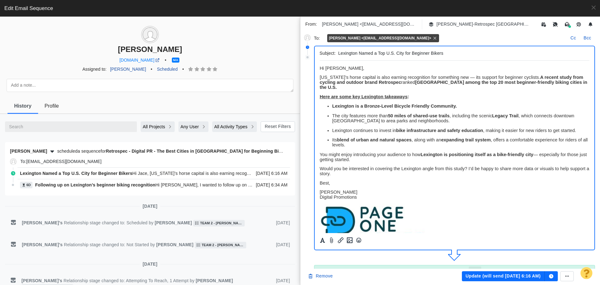
click at [366, 143] on p "Its blend of urban and natural spaces , along with an expanding trail system , …" at bounding box center [461, 142] width 258 height 10
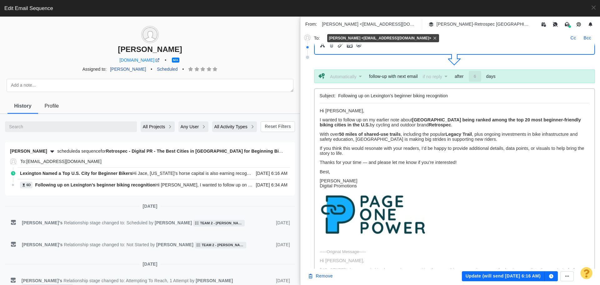
scroll to position [217, 0]
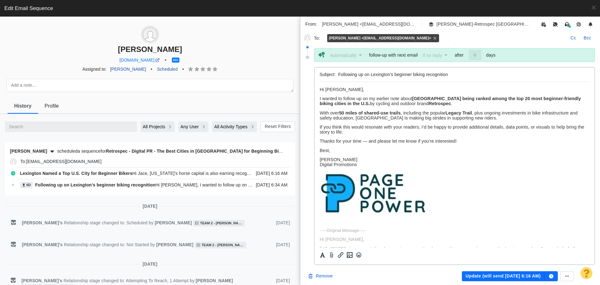
click at [478, 119] on p "With over 50 miles of shared-use trails , including the popular Legacy Trail , …" at bounding box center [455, 115] width 270 height 10
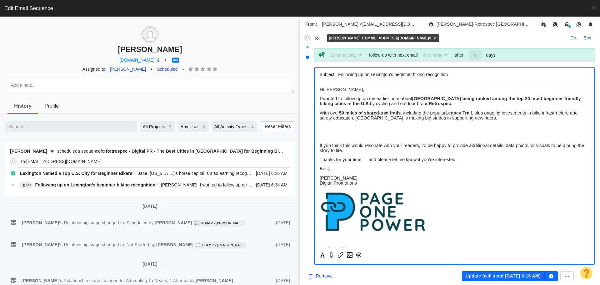
paste body "Rich Text Area. Press ALT-0 for help."
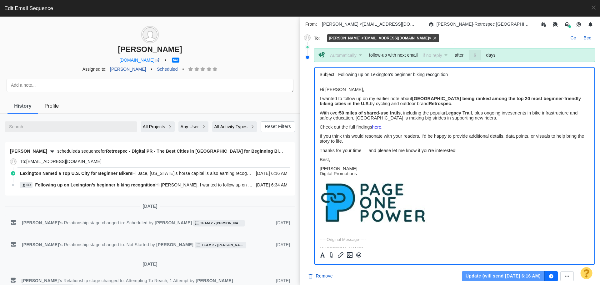
click at [503, 277] on button "Update (will send [DATE] 6:16 AM)" at bounding box center [503, 276] width 83 height 10
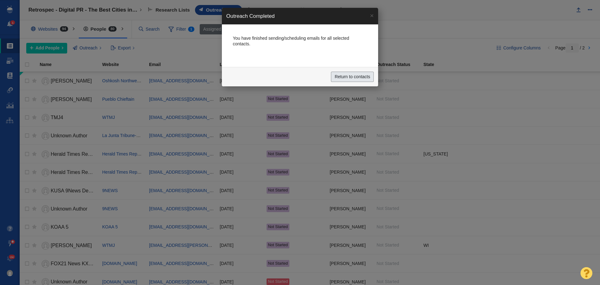
click at [356, 75] on input "Return to contacts" at bounding box center [352, 77] width 43 height 11
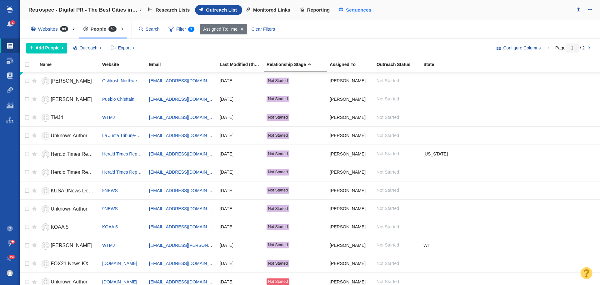
click at [364, 11] on span "Sequences" at bounding box center [358, 10] width 25 height 6
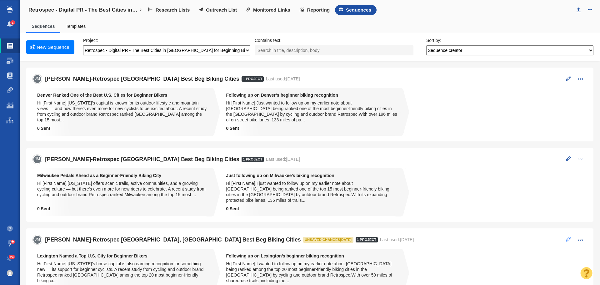
click at [566, 237] on span at bounding box center [568, 239] width 5 height 5
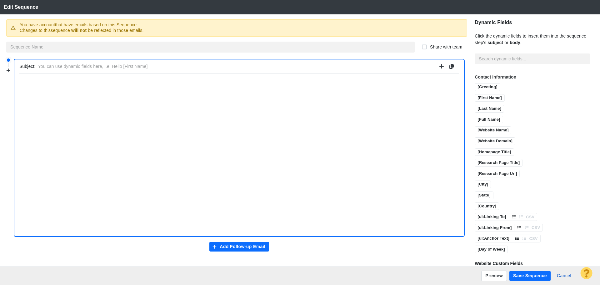
type input "[PERSON_NAME]-Retrospec [GEOGRAPHIC_DATA], [GEOGRAPHIC_DATA] Best Beg Biking Ci…"
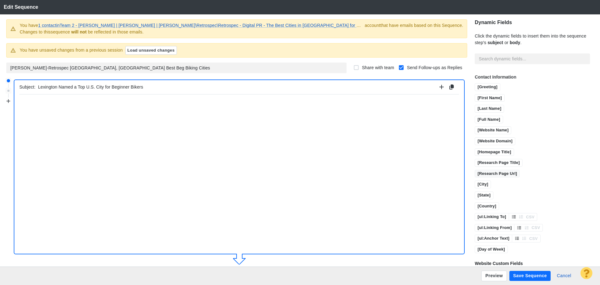
type input "Lexington Named a Top U.S. City for Beginner Bikers"
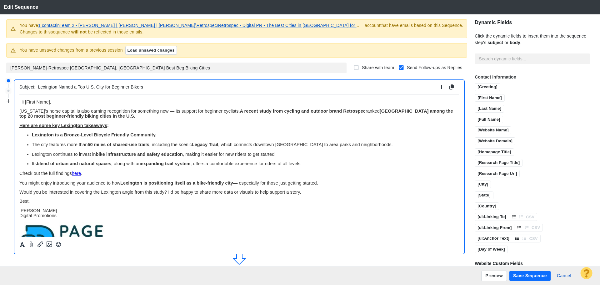
click at [536, 274] on button "Save Sequence" at bounding box center [530, 276] width 41 height 10
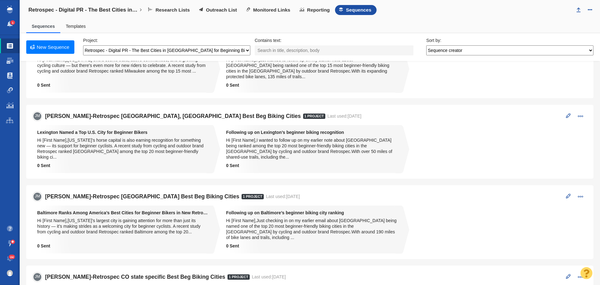
scroll to position [125, 0]
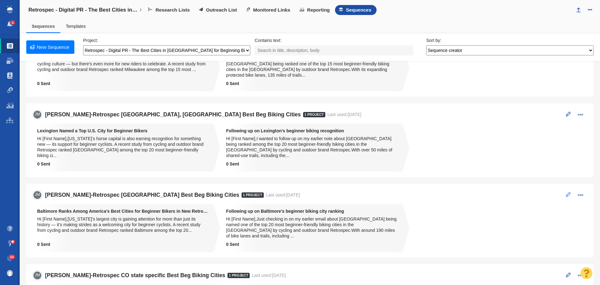
click at [566, 192] on span at bounding box center [568, 194] width 5 height 5
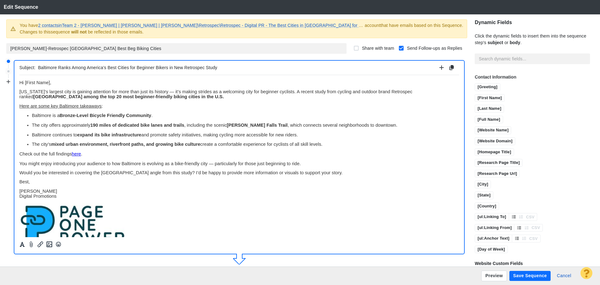
scroll to position [0, 0]
click at [101, 25] on link "2 contacts in Team 2 - Dylan | Nick Rudow | Vince\Retrospec\Retrospec - Digital…" at bounding box center [215, 25] width 354 height 5
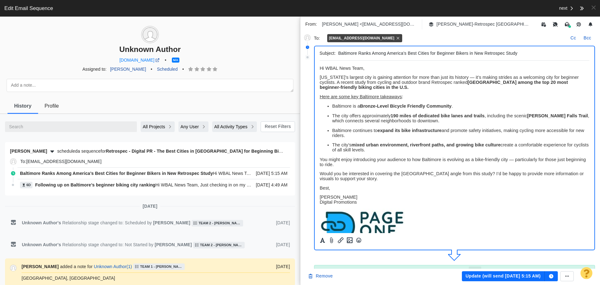
click at [386, 150] on p "The city’s mixed urban environment, riverfront paths, and growing bike culture …" at bounding box center [461, 147] width 258 height 10
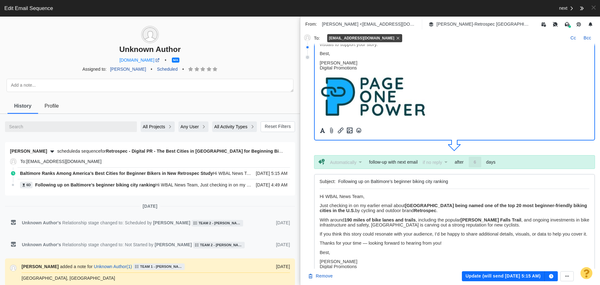
scroll to position [125, 0]
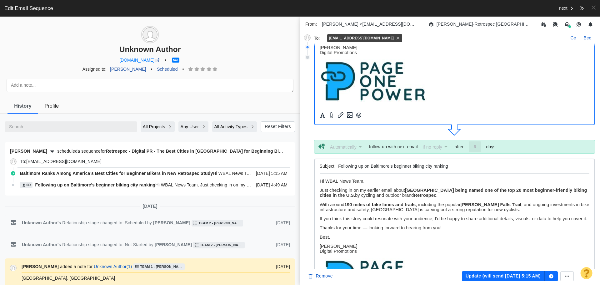
click at [503, 210] on p "With around 190 miles of bike lanes and trails , including the popular [PERSON_…" at bounding box center [455, 207] width 270 height 10
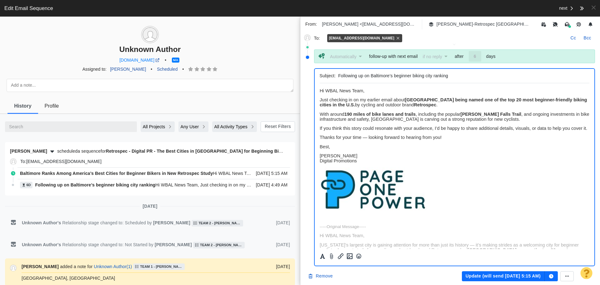
scroll to position [217, 0]
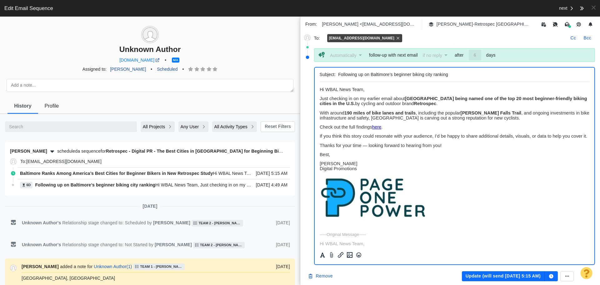
click at [524, 274] on button "Update (will send [DATE] 5:15 AM)" at bounding box center [503, 276] width 83 height 10
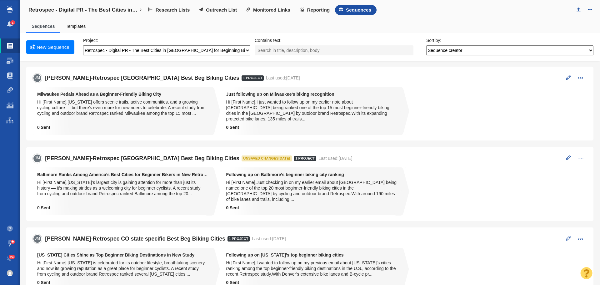
scroll to position [188, 0]
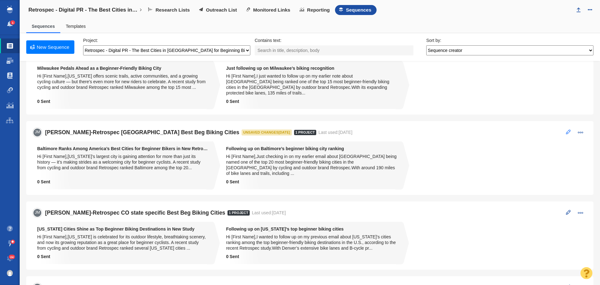
click at [563, 128] on button at bounding box center [569, 132] width 12 height 9
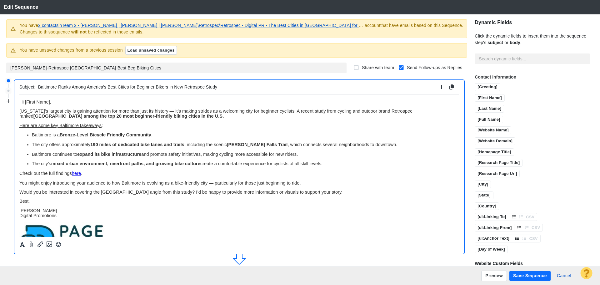
scroll to position [0, 0]
click at [532, 275] on button "Save Sequence" at bounding box center [530, 276] width 41 height 10
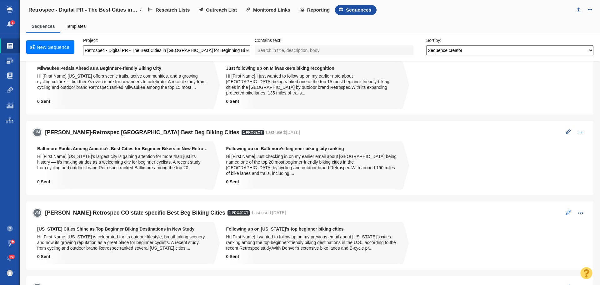
click at [566, 210] on span at bounding box center [568, 212] width 5 height 5
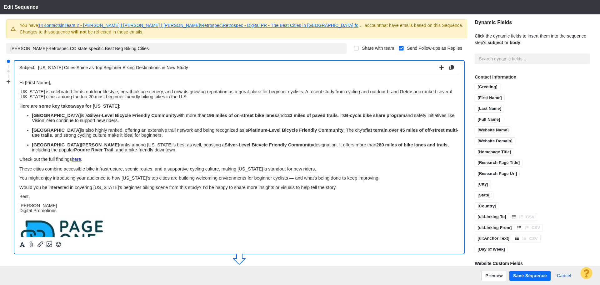
click at [70, 26] on link "14 contacts in Team 2 - [PERSON_NAME] | [PERSON_NAME] | [PERSON_NAME]\Retrospec…" at bounding box center [216, 25] width 357 height 5
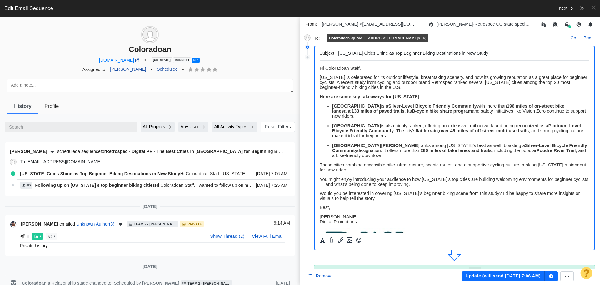
click at [361, 153] on body "﻿ Hi Coloradoan Staff, Colorado is celebrated for its outdoor lifestyle, breath…" at bounding box center [455, 169] width 270 height 206
click at [361, 149] on p "Fort Collins ranks among Colorado’s best as well, boasting a Silver-Level Bicyc…" at bounding box center [461, 150] width 258 height 15
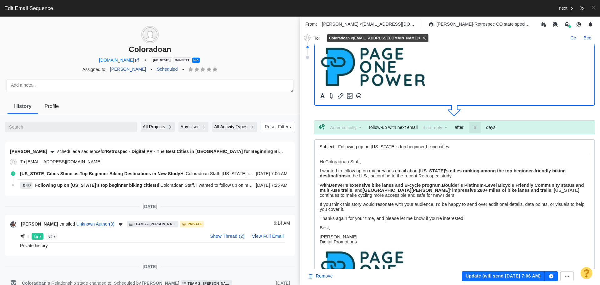
scroll to position [156, 0]
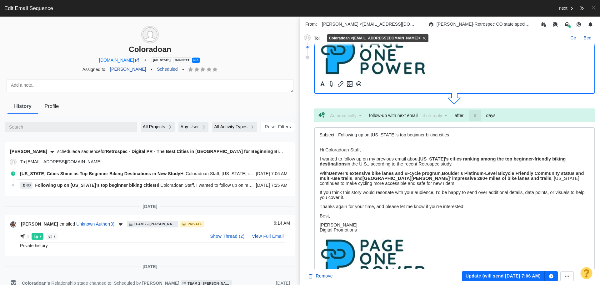
click at [416, 184] on p "With Denver’s extensive bike lanes and B-cycle program , Boulder’s Platinum-Lev…" at bounding box center [455, 178] width 270 height 15
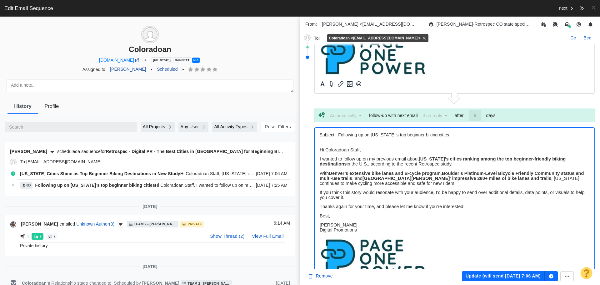
scroll to position [217, 0]
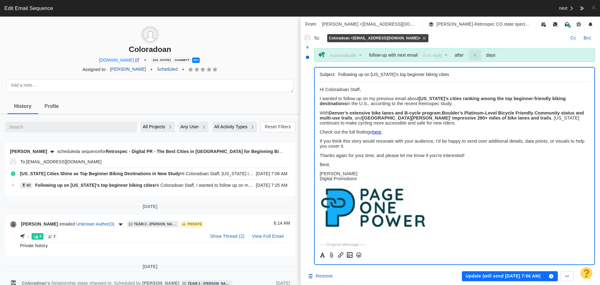
click at [489, 276] on button "Update (will send Sep 23, 7:06 AM)" at bounding box center [503, 276] width 83 height 10
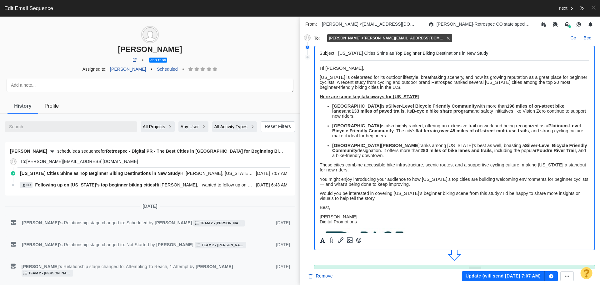
scroll to position [0, 0]
click at [372, 150] on p "Fort Collins ranks among Colorado’s best as well, boasting a Silver-Level Bicyc…" at bounding box center [461, 150] width 258 height 15
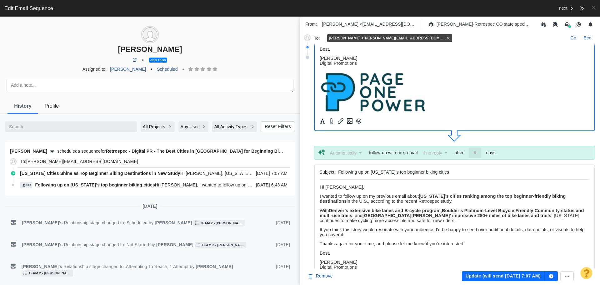
scroll to position [125, 0]
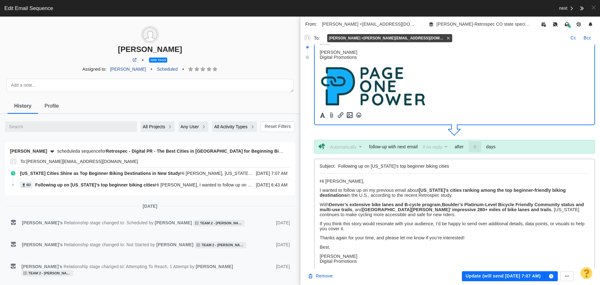
click at [412, 215] on p "With Denver’s extensive bike lanes and B-cycle program , Boulder’s Platinum-Lev…" at bounding box center [455, 209] width 270 height 15
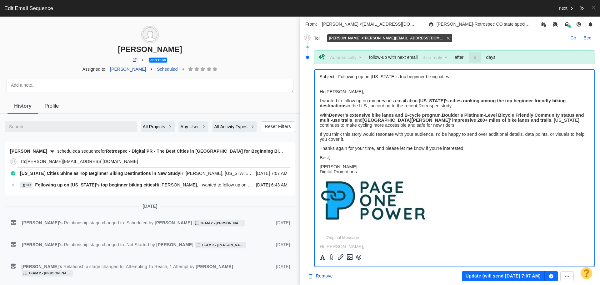
scroll to position [217, 0]
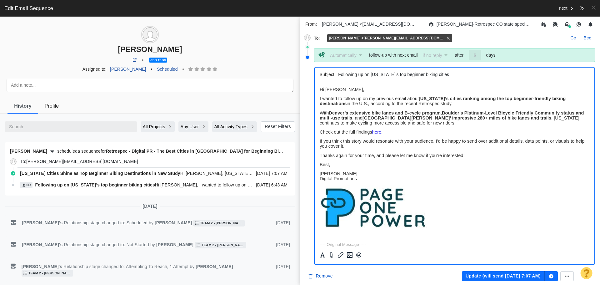
click at [484, 275] on button "Update (will send Sep 23, 7:07 AM)" at bounding box center [503, 276] width 83 height 10
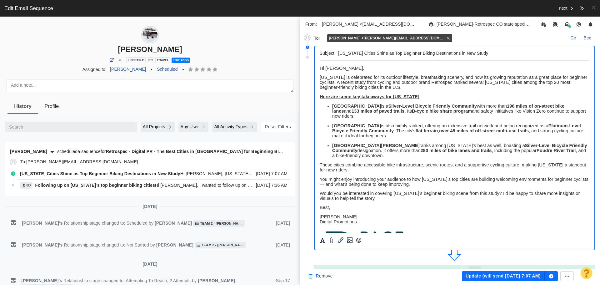
scroll to position [0, 0]
click at [361, 149] on p "Fort Collins ranks among Colorado’s best as well, boasting a Silver-Level Bicyc…" at bounding box center [461, 150] width 258 height 15
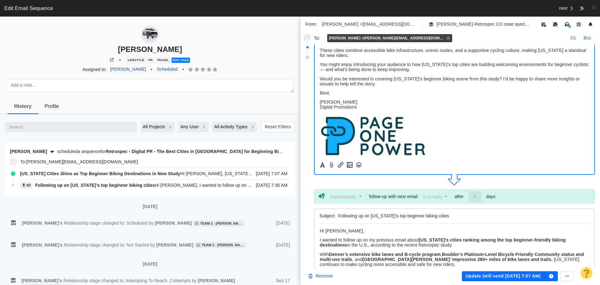
scroll to position [156, 0]
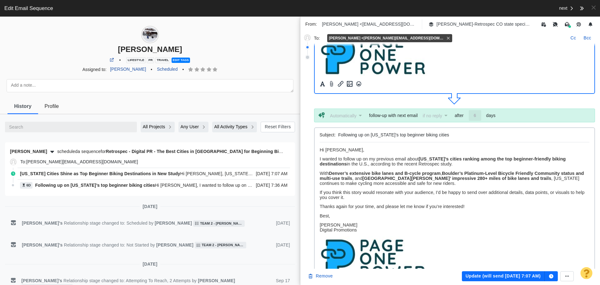
click at [410, 181] on p "With Denver’s extensive bike lanes and B-cycle program , Boulder’s Platinum-Lev…" at bounding box center [455, 178] width 270 height 15
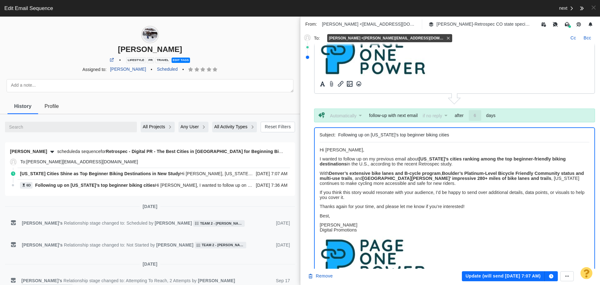
scroll to position [217, 0]
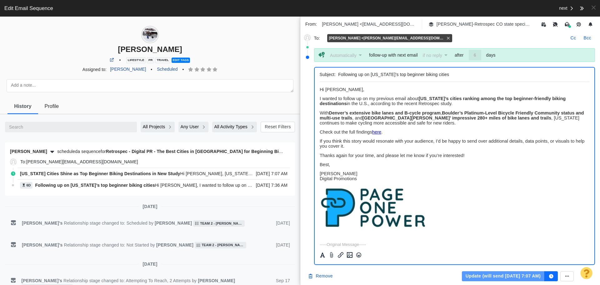
click at [515, 275] on button "Update (will send Sep 26, 7:07 AM)" at bounding box center [503, 276] width 83 height 10
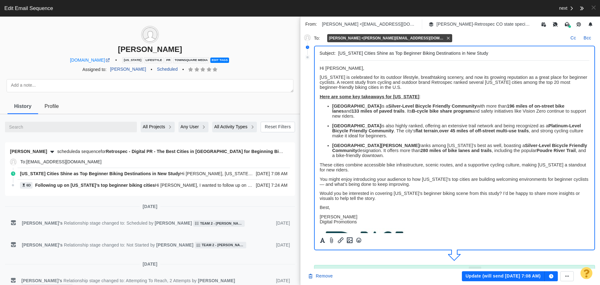
scroll to position [0, 0]
click at [363, 152] on p "Fort Collins ranks among Colorado’s best as well, boasting a Silver-Level Bicyc…" at bounding box center [461, 150] width 258 height 15
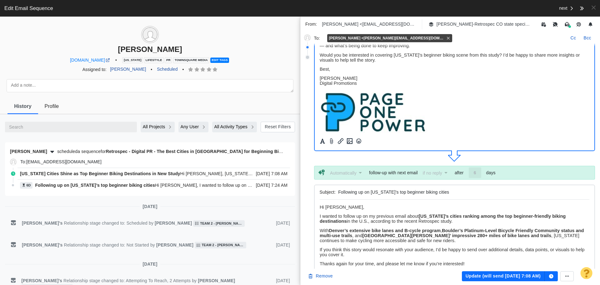
scroll to position [156, 0]
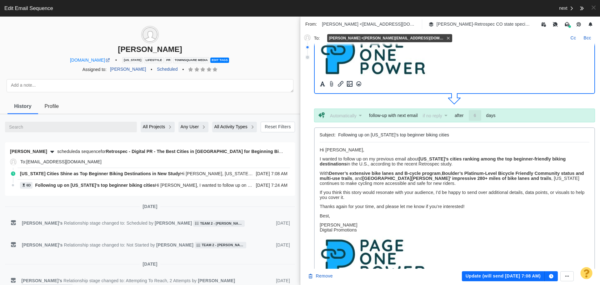
click at [411, 183] on p "With Denver’s extensive bike lanes and B-cycle program , Boulder’s Platinum-Lev…" at bounding box center [455, 178] width 270 height 15
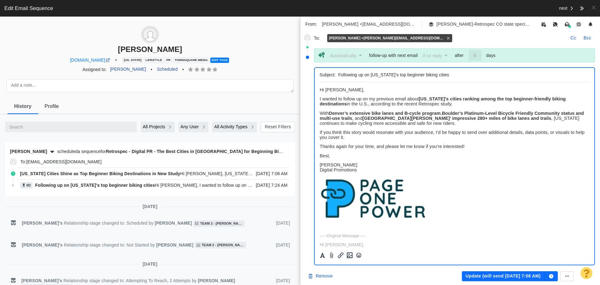
scroll to position [217, 0]
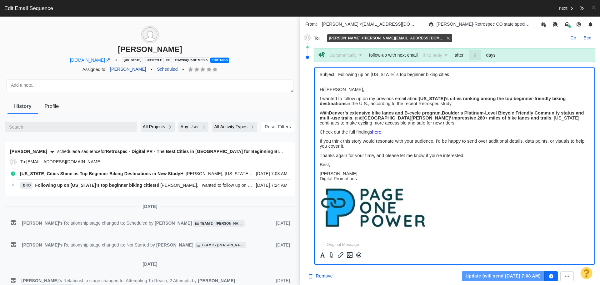
click at [503, 273] on button "Update (will send Sep 23, 7:08 AM)" at bounding box center [503, 276] width 83 height 10
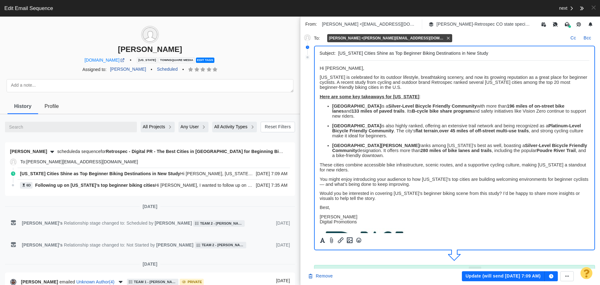
scroll to position [0, 0]
click at [365, 150] on p "Fort Collins ranks among Colorado’s best as well, boasting a Silver-Level Bicyc…" at bounding box center [461, 150] width 258 height 15
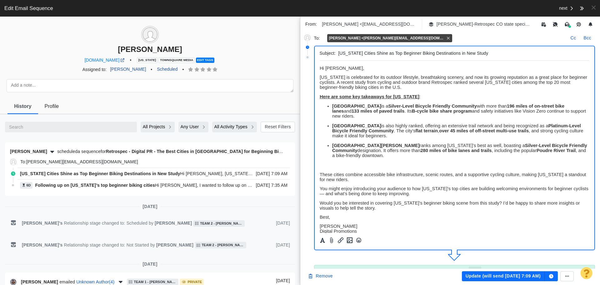
click at [324, 162] on p "Rich Text Area. Press ALT-0 for help." at bounding box center [455, 164] width 270 height 5
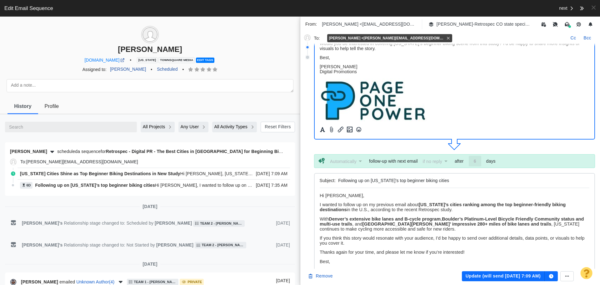
scroll to position [125, 0]
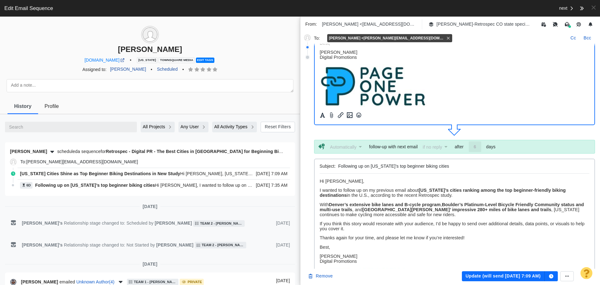
click at [416, 215] on p "With Denver’s extensive bike lanes and B-cycle program , Boulder’s Platinum-Lev…" at bounding box center [455, 209] width 270 height 15
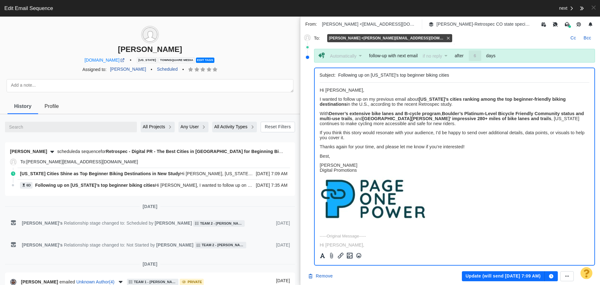
scroll to position [217, 0]
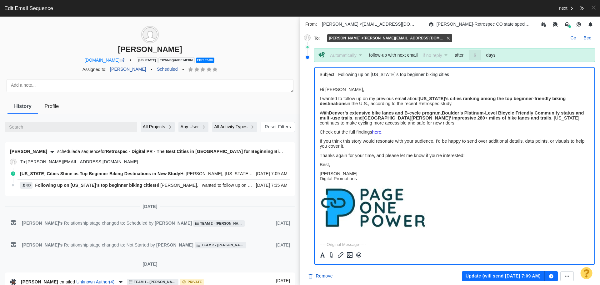
click at [499, 276] on button "Update (will send Sep 23, 7:09 AM)" at bounding box center [503, 276] width 83 height 10
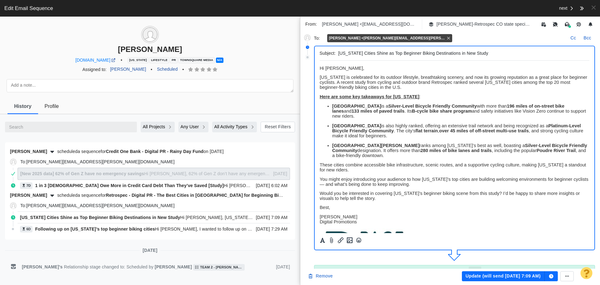
scroll to position [0, 0]
click at [364, 152] on p "Fort Collins ranks among Colorado’s best as well, boasting a Silver-Level Bicyc…" at bounding box center [461, 150] width 258 height 15
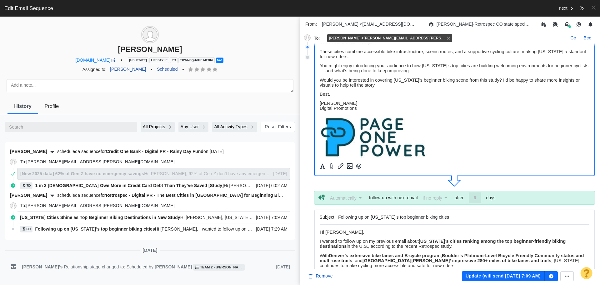
scroll to position [125, 0]
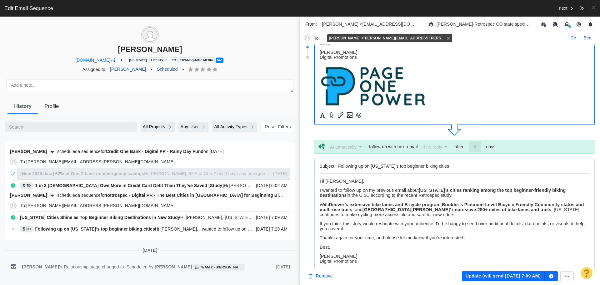
click at [416, 214] on p "With Denver’s extensive bike lanes and B-cycle program , Boulder’s Platinum-Lev…" at bounding box center [455, 209] width 270 height 15
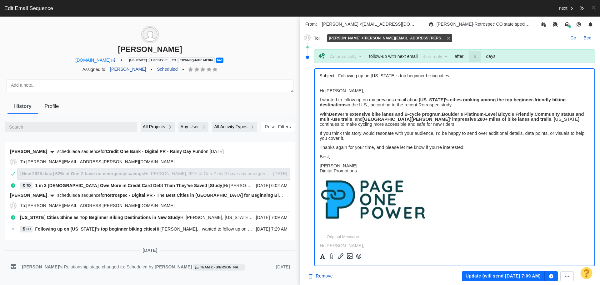
scroll to position [217, 0]
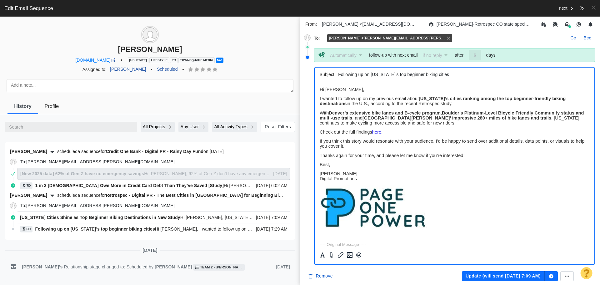
click at [476, 272] on button "Update (will send Sep 24, 7:09 AM)" at bounding box center [503, 276] width 83 height 10
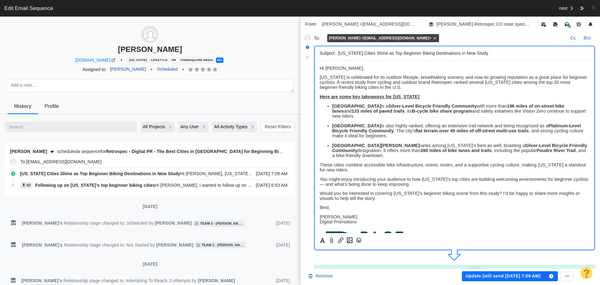
scroll to position [0, 0]
click at [366, 150] on p "Fort Collins ranks among Colorado’s best as well, boasting a Silver-Level Bicyc…" at bounding box center [461, 150] width 258 height 15
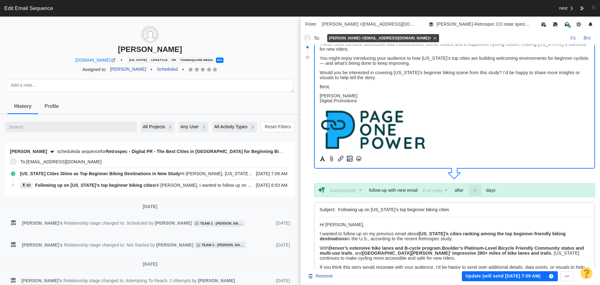
scroll to position [125, 0]
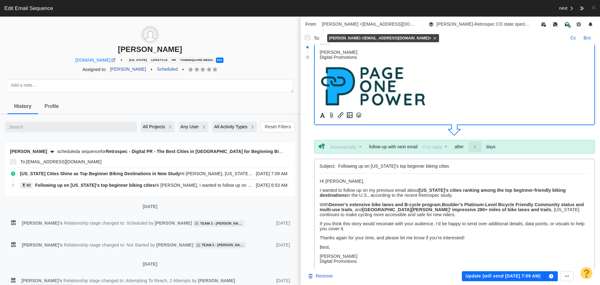
click at [421, 213] on p "With Denver’s extensive bike lanes and B-cycle program , Boulder’s Platinum-Lev…" at bounding box center [455, 209] width 270 height 15
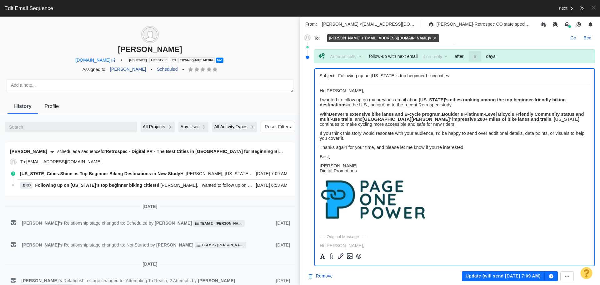
scroll to position [217, 0]
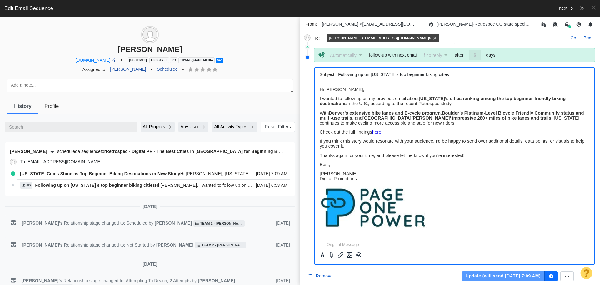
click at [481, 274] on button "Update (will send Sep 24, 7:09 AM)" at bounding box center [503, 276] width 83 height 10
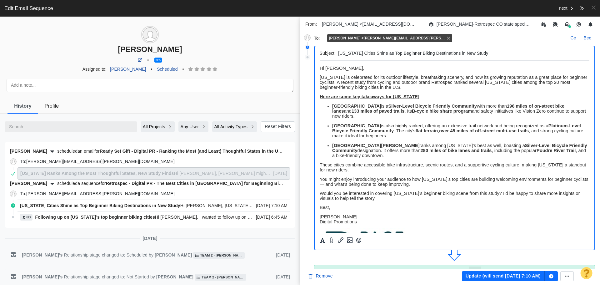
scroll to position [0, 0]
click at [376, 150] on p "Fort Collins ranks among Colorado’s best as well, boasting a Silver-Level Bicyc…" at bounding box center [461, 150] width 258 height 15
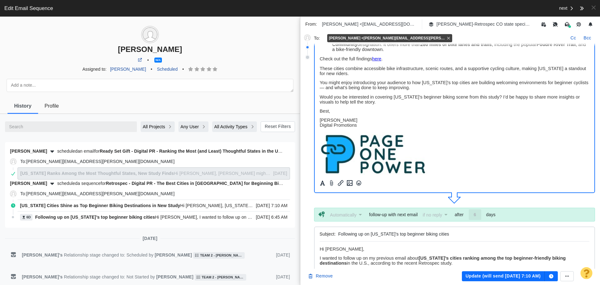
scroll to position [125, 0]
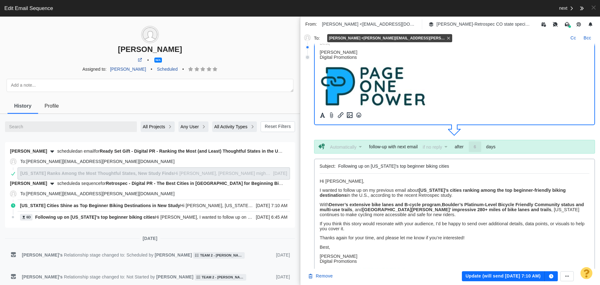
click at [417, 215] on p "With Denver’s extensive bike lanes and B-cycle program , Boulder’s Platinum-Lev…" at bounding box center [455, 209] width 270 height 15
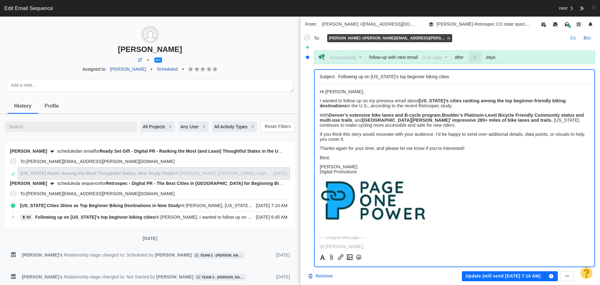
scroll to position [217, 0]
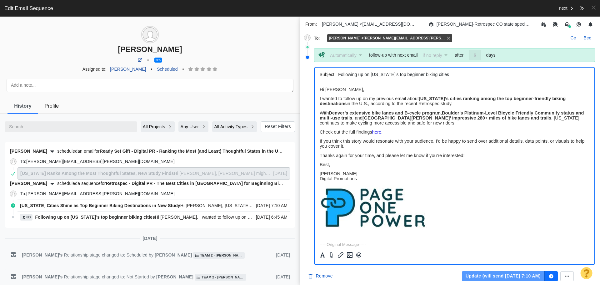
click at [479, 278] on button "Update (will send Sep 25, 7:10 AM)" at bounding box center [503, 276] width 83 height 10
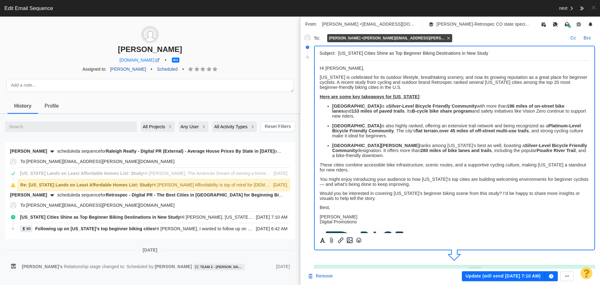
scroll to position [0, 0]
click at [364, 151] on p "Fort Collins ranks among Colorado’s best as well, boasting a Silver-Level Bicyc…" at bounding box center [461, 150] width 258 height 15
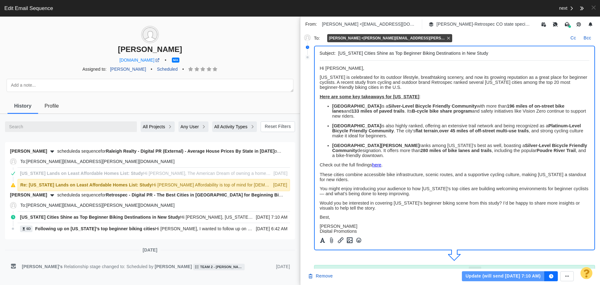
click at [493, 278] on button "Update (will send Sep 25, 7:10 AM)" at bounding box center [503, 276] width 83 height 10
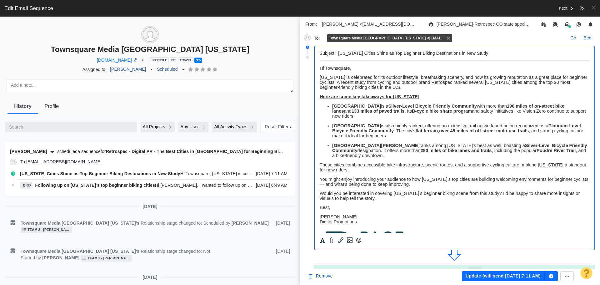
click at [369, 153] on body "﻿ Hi Townsquare, Colorado is celebrated for its outdoor lifestyle, breathtaking…" at bounding box center [455, 169] width 270 height 206
click at [368, 152] on p "Fort Collins ranks among Colorado’s best as well, boasting a Silver-Level Bicyc…" at bounding box center [461, 150] width 258 height 15
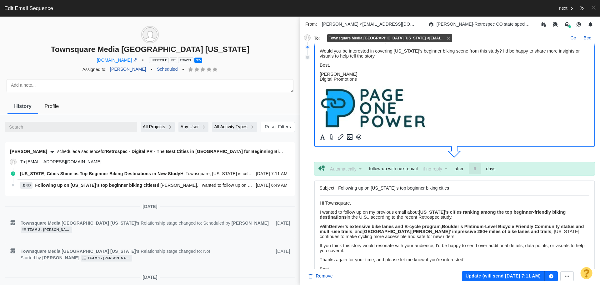
scroll to position [125, 0]
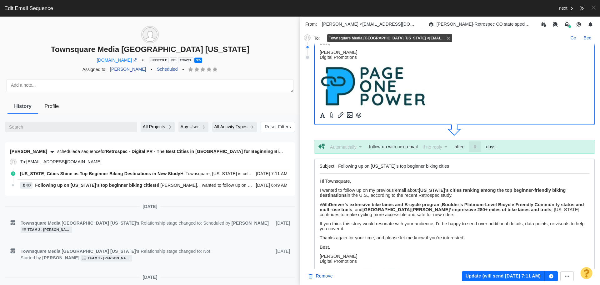
click at [415, 215] on p "With Denver’s extensive bike lanes and B-cycle program , Boulder’s Platinum-Lev…" at bounding box center [455, 209] width 270 height 15
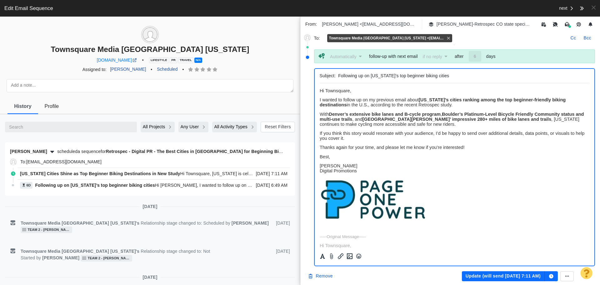
scroll to position [217, 0]
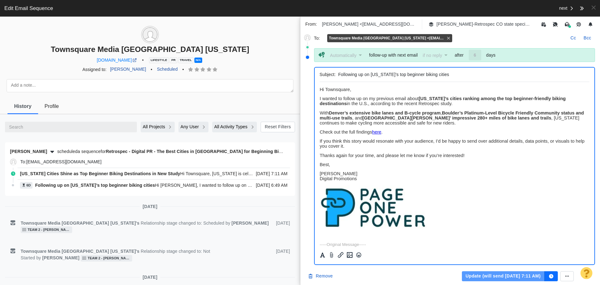
click at [500, 276] on button "Update (will send Sep 25, 7:11 AM)" at bounding box center [503, 276] width 83 height 10
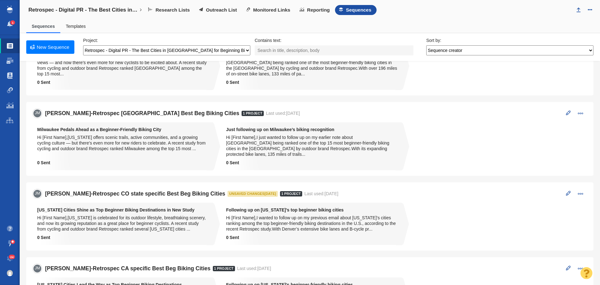
scroll to position [219, 0]
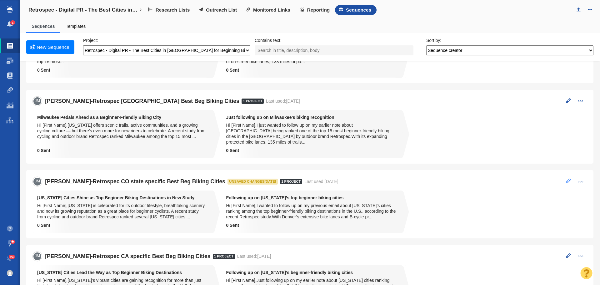
click at [566, 179] on span at bounding box center [568, 181] width 5 height 5
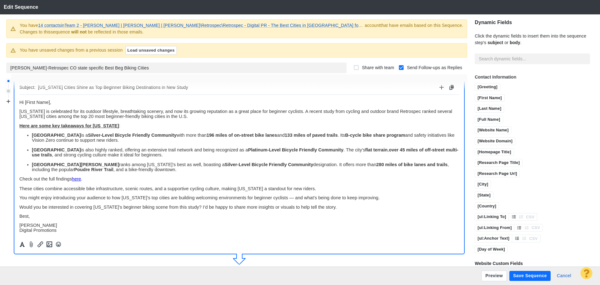
scroll to position [0, 0]
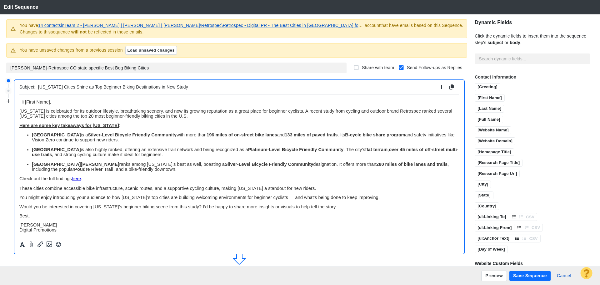
click at [528, 277] on button "Save Sequence" at bounding box center [530, 276] width 41 height 10
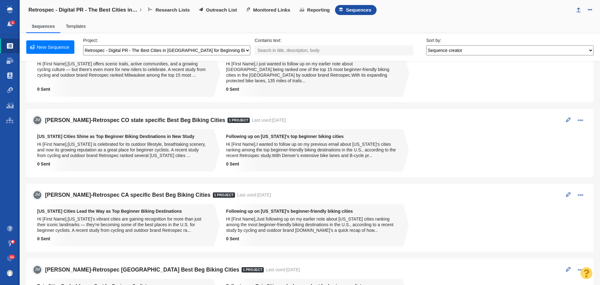
scroll to position [272, 0]
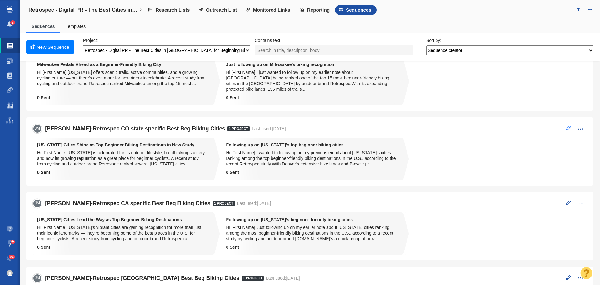
click at [566, 126] on span at bounding box center [568, 128] width 5 height 5
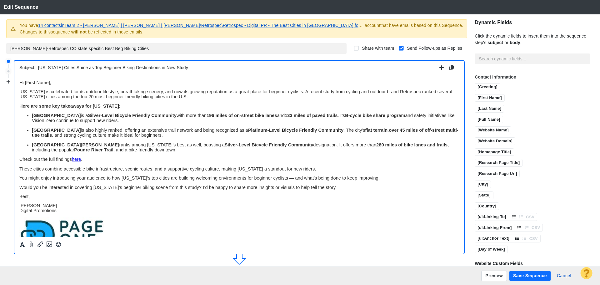
scroll to position [0, 0]
click at [522, 275] on button "Save Sequence" at bounding box center [530, 276] width 41 height 10
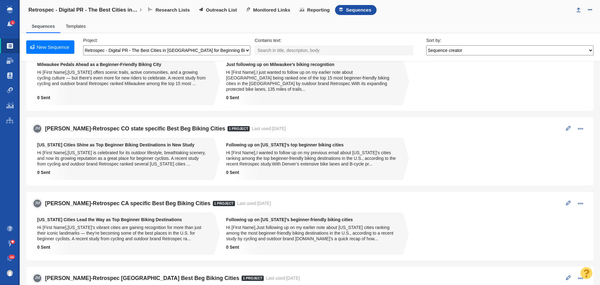
scroll to position [334, 0]
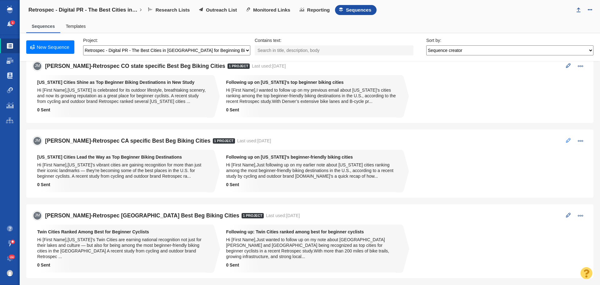
click at [566, 138] on span at bounding box center [568, 140] width 5 height 5
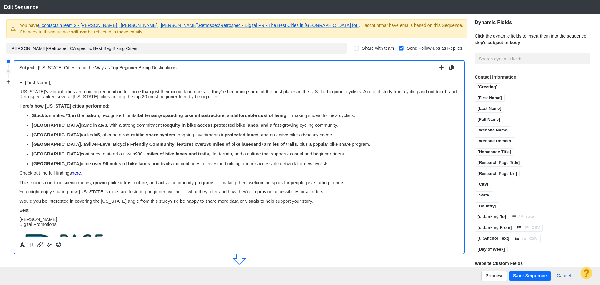
scroll to position [0, 0]
click at [60, 24] on link "6 contacts in Team 2 - Dylan | Nick Rudow | Vince\Retrospec\Retrospec - Digital…" at bounding box center [215, 25] width 354 height 5
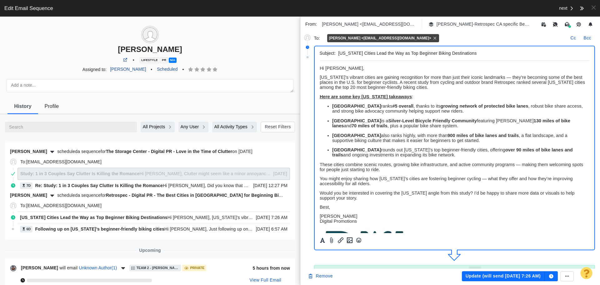
click at [422, 154] on p "Fresno rounds out California’s top beginner-friendly cities, offering over 90 m…" at bounding box center [461, 152] width 258 height 10
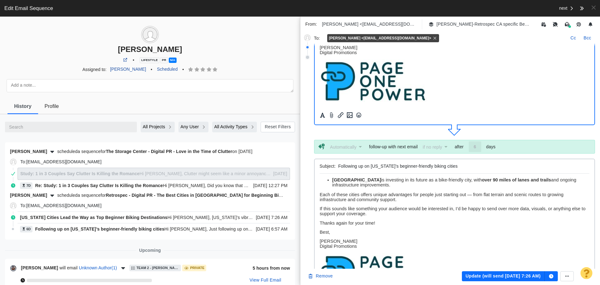
scroll to position [63, 0]
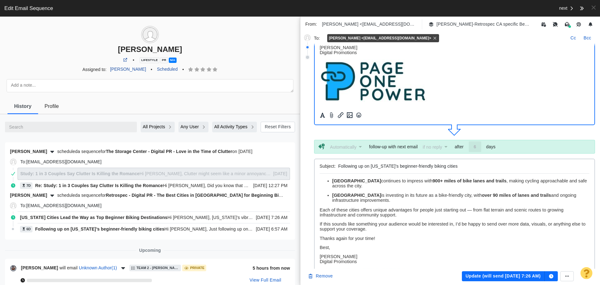
click at [379, 198] on p "Fresno is investing in its future as a bike-friendly city, with over 90 miles o…" at bounding box center [461, 198] width 258 height 10
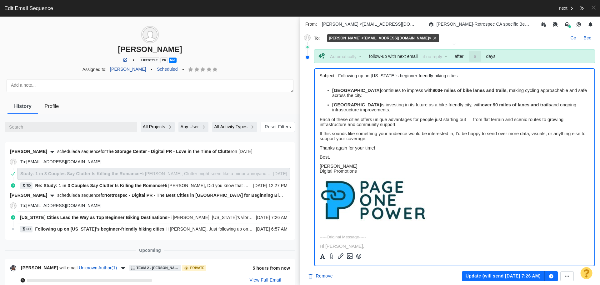
scroll to position [217, 0]
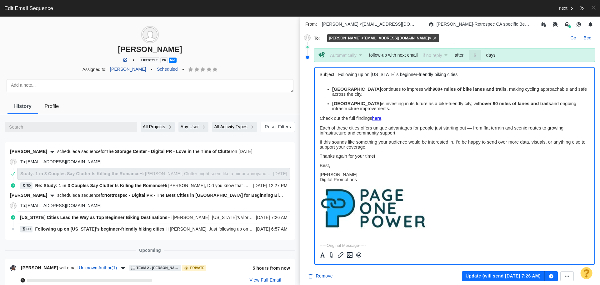
click at [478, 276] on button "Update (will send Sep 23, 7:26 AM)" at bounding box center [503, 276] width 83 height 10
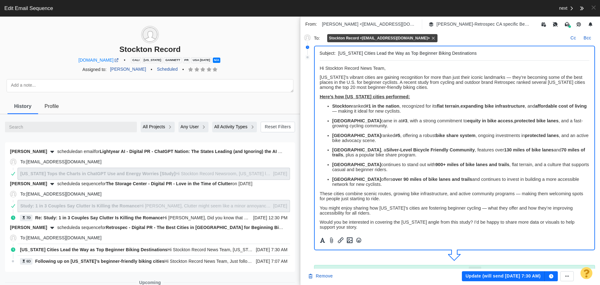
scroll to position [0, 0]
click at [374, 185] on p "Fresno offers over 90 miles of bike lanes and trails and continues to invest in…" at bounding box center [461, 182] width 258 height 10
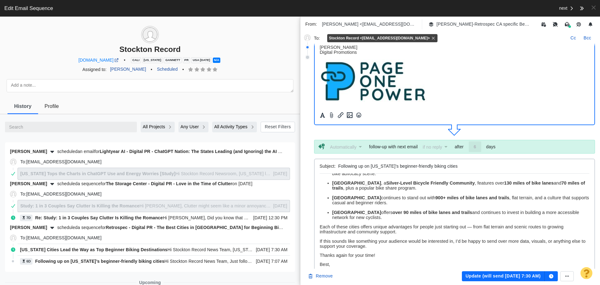
scroll to position [94, 0]
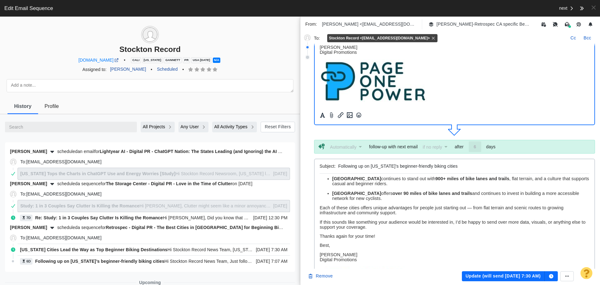
click at [376, 199] on p "Fresno offers over 90 miles of bike lanes and trails and continues to invest in…" at bounding box center [461, 196] width 258 height 10
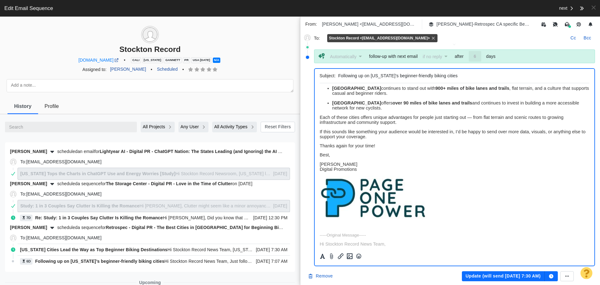
scroll to position [217, 0]
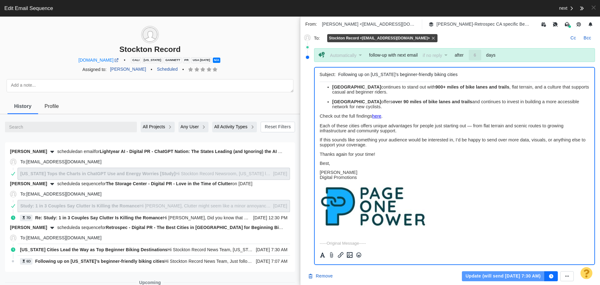
click at [490, 279] on button "Update (will send Sep 23, 7:30 AM)" at bounding box center [503, 276] width 83 height 10
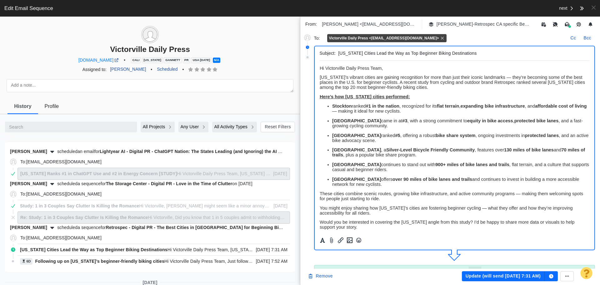
scroll to position [0, 0]
click at [369, 185] on p "Fresno offers over 90 miles of bike lanes and trails and continues to invest in…" at bounding box center [461, 182] width 258 height 10
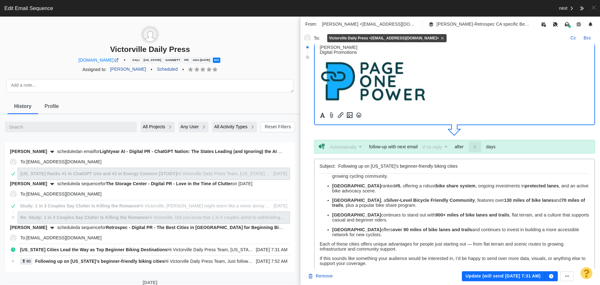
scroll to position [63, 0]
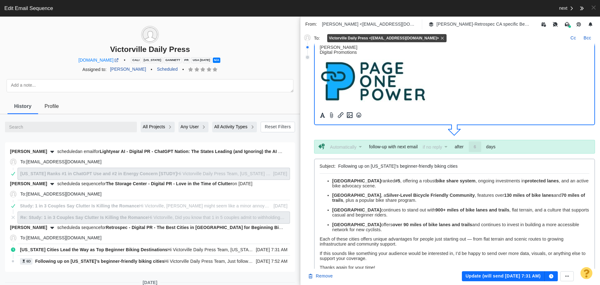
click at [366, 229] on p "Fresno offers over 90 miles of bike lanes and trails and continues to invest in…" at bounding box center [461, 227] width 258 height 10
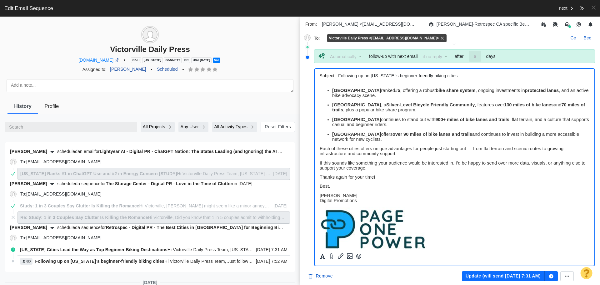
scroll to position [217, 0]
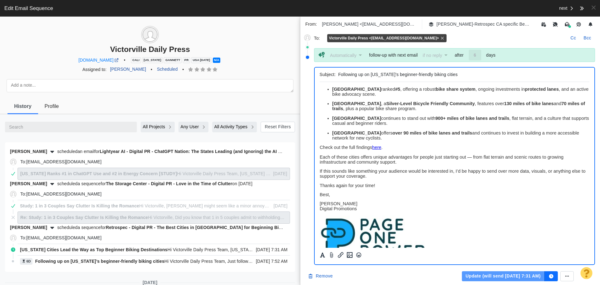
click at [489, 278] on button "Update (will send Sep 23, 7:31 AM)" at bounding box center [503, 276] width 83 height 10
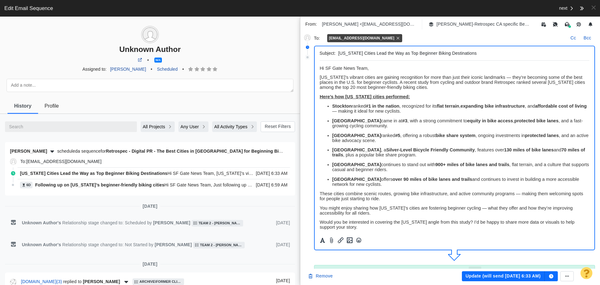
scroll to position [0, 0]
click at [381, 184] on p "Fresno offers over 90 miles of bike lanes and trails and continues to invest in…" at bounding box center [461, 182] width 258 height 10
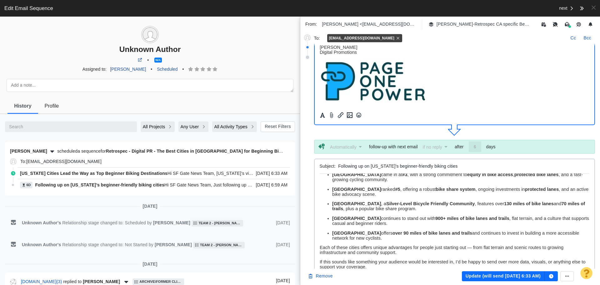
scroll to position [63, 0]
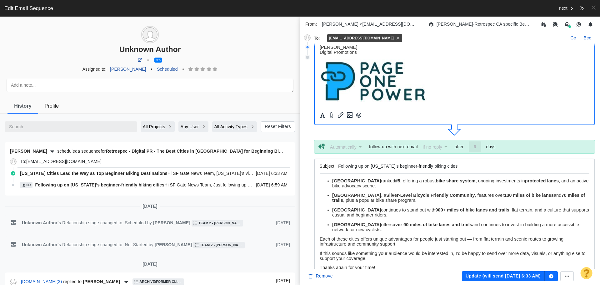
click at [366, 230] on p "Fresno offers over 90 miles of bike lanes and trails and continues to invest in…" at bounding box center [461, 227] width 258 height 10
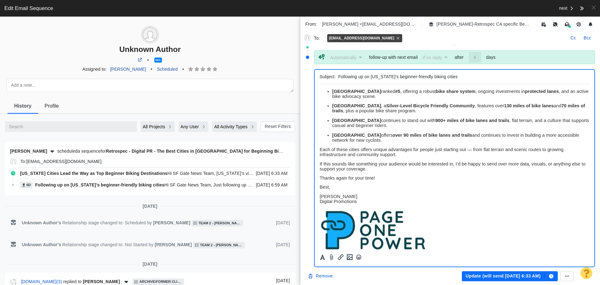
scroll to position [217, 0]
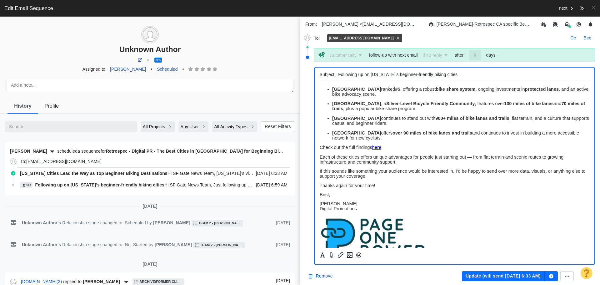
click at [494, 273] on button "Update (will send Sep 23, 6:33 AM)" at bounding box center [503, 276] width 83 height 10
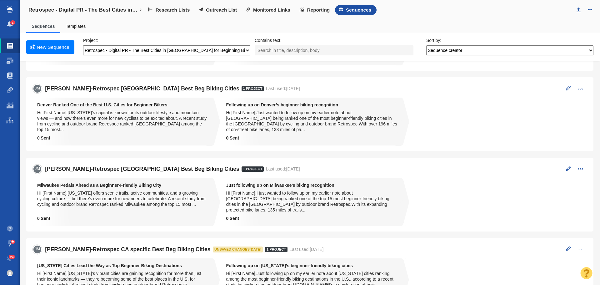
scroll to position [250, 0]
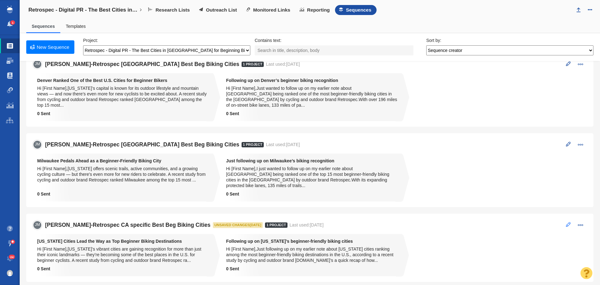
click at [566, 222] on span at bounding box center [568, 224] width 5 height 5
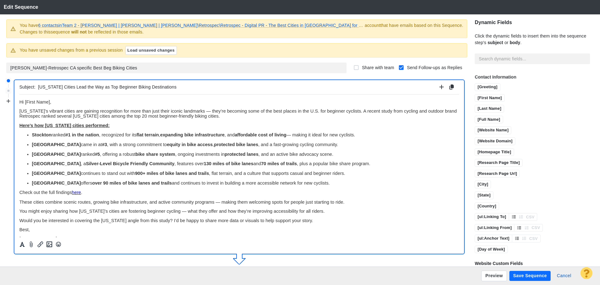
scroll to position [0, 0]
click at [535, 278] on button "Save Sequence" at bounding box center [530, 276] width 41 height 10
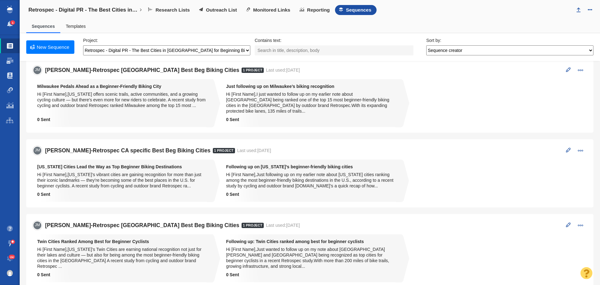
scroll to position [334, 0]
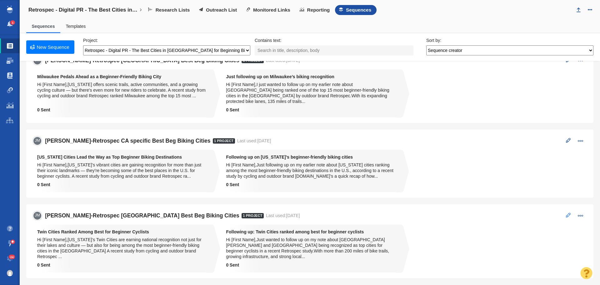
click at [566, 213] on span at bounding box center [568, 215] width 5 height 5
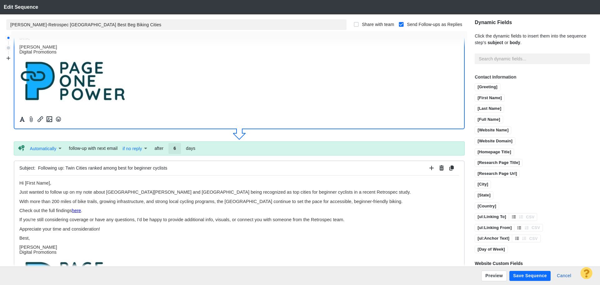
scroll to position [156, 0]
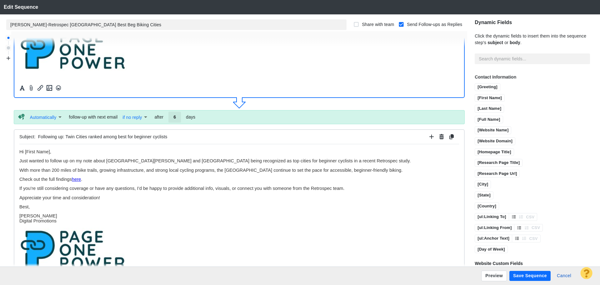
click at [532, 273] on button "Save Sequence" at bounding box center [530, 276] width 41 height 10
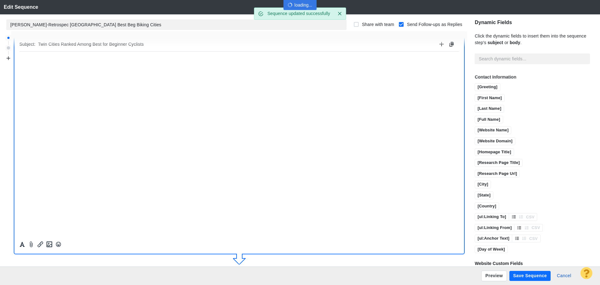
scroll to position [0, 0]
